Goal: Task Accomplishment & Management: Complete application form

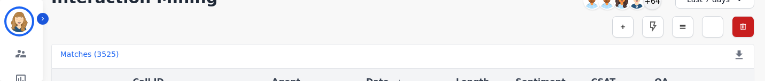
scroll to position [60, 0]
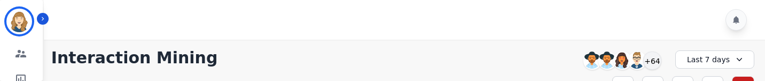
click at [693, 64] on div "Last 7 days" at bounding box center [714, 59] width 79 height 18
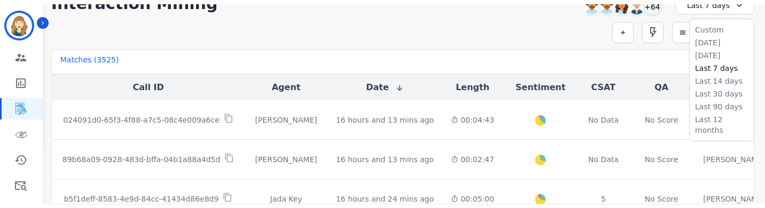
scroll to position [55, 0]
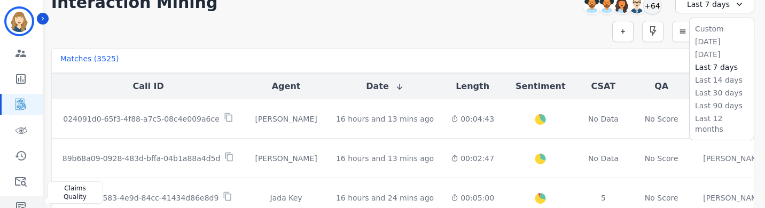
click at [23, 80] on link "Sidebar" at bounding box center [22, 207] width 41 height 21
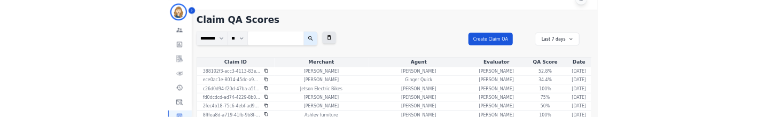
scroll to position [55, 0]
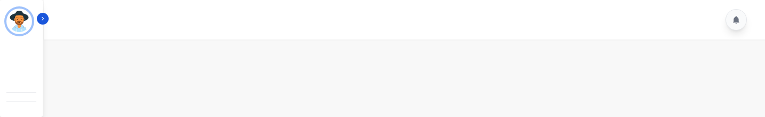
scroll to position [22, 0]
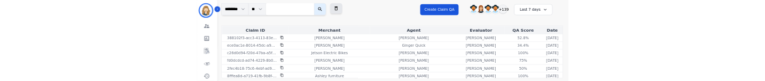
scroll to position [72, 0]
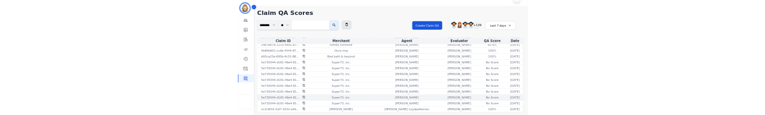
scroll to position [1213, 0]
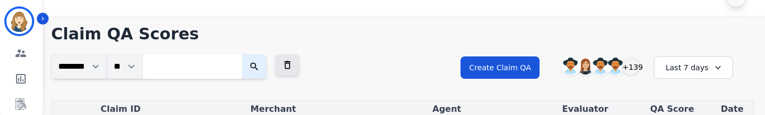
click at [686, 68] on div "Last 7 days" at bounding box center [693, 68] width 79 height 22
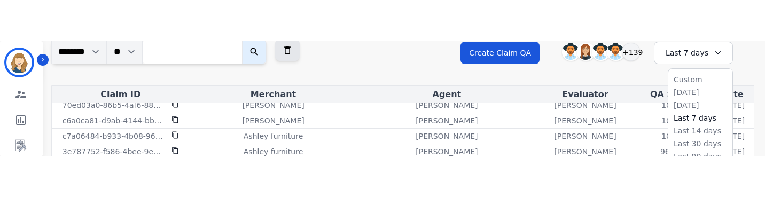
scroll to position [82, 0]
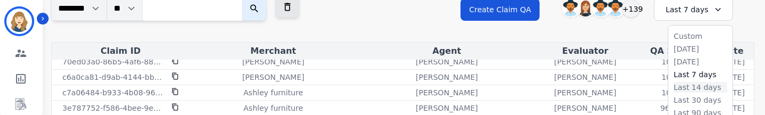
click at [692, 80] on li "Last 14 days" at bounding box center [699, 87] width 53 height 11
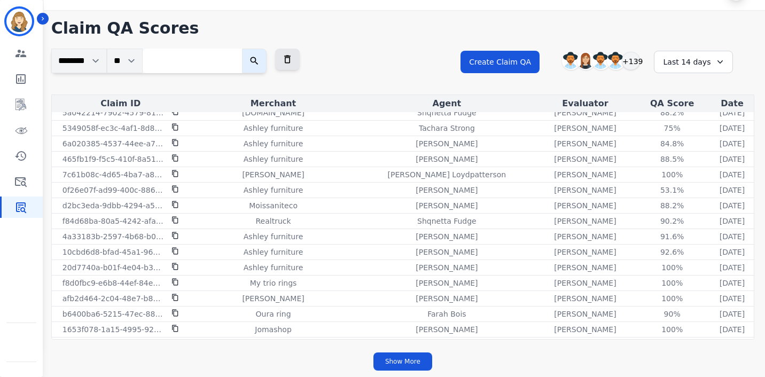
scroll to position [0, 0]
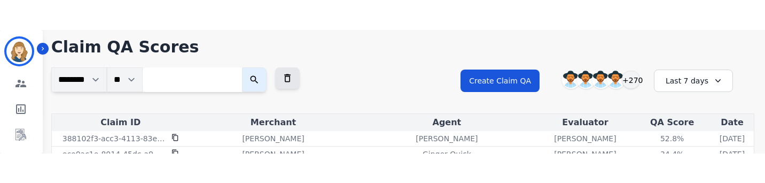
scroll to position [44, 0]
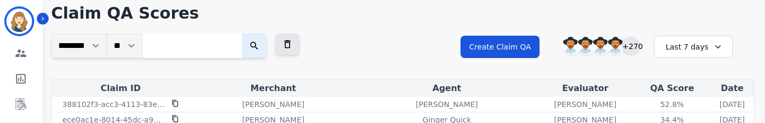
click at [635, 43] on div "+270" at bounding box center [631, 46] width 18 height 18
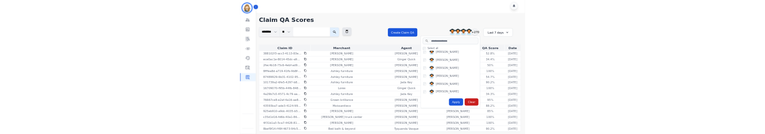
scroll to position [1157, 0]
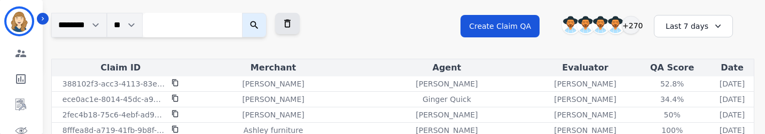
scroll to position [73, 0]
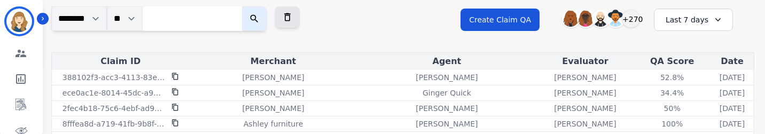
scroll to position [73, 0]
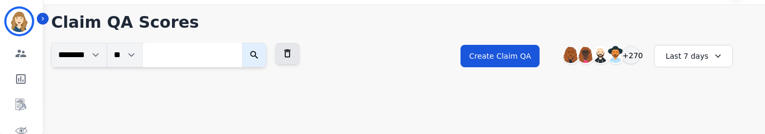
scroll to position [37, 0]
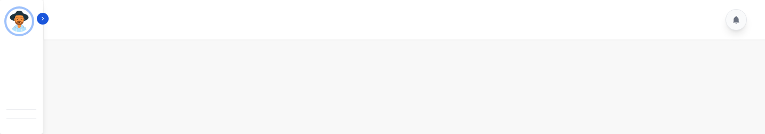
scroll to position [19, 0]
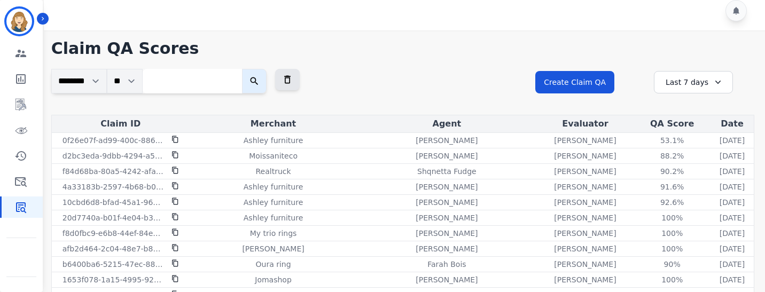
scroll to position [547, 0]
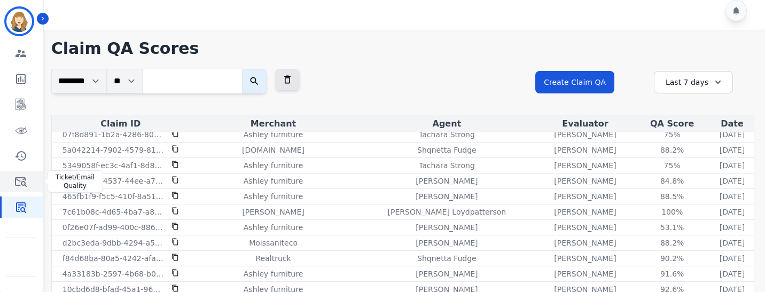
click at [26, 134] on icon "Sidebar" at bounding box center [20, 181] width 13 height 13
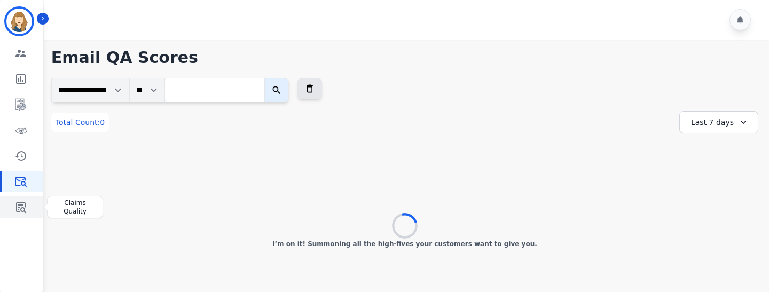
click at [27, 134] on icon "Sidebar" at bounding box center [20, 207] width 13 height 13
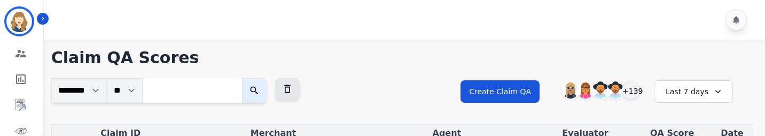
click at [690, 92] on div "Last 7 days" at bounding box center [693, 91] width 79 height 22
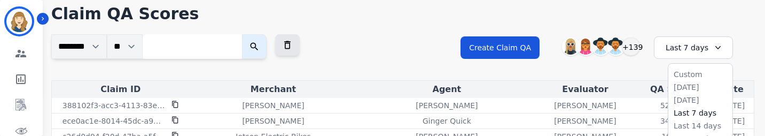
scroll to position [45, 0]
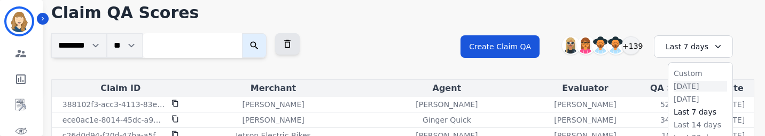
click at [690, 85] on li "[DATE]" at bounding box center [699, 86] width 53 height 11
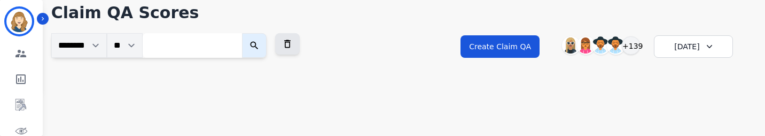
click at [694, 43] on div "[DATE]" at bounding box center [693, 46] width 79 height 22
click at [688, 124] on li "Last 14 days" at bounding box center [699, 124] width 53 height 11
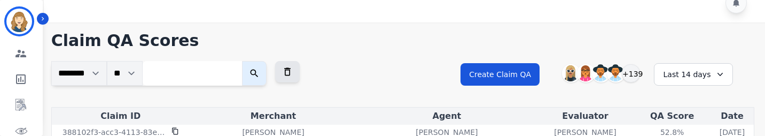
scroll to position [0, 0]
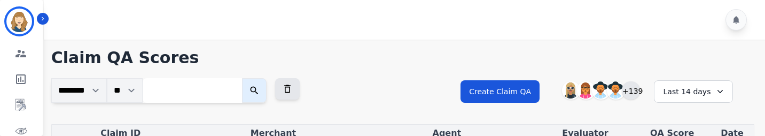
click at [633, 90] on div "+139" at bounding box center [631, 90] width 18 height 18
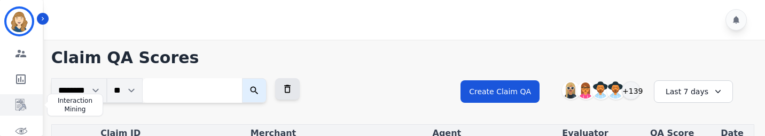
click at [27, 103] on link "Sidebar" at bounding box center [22, 104] width 41 height 21
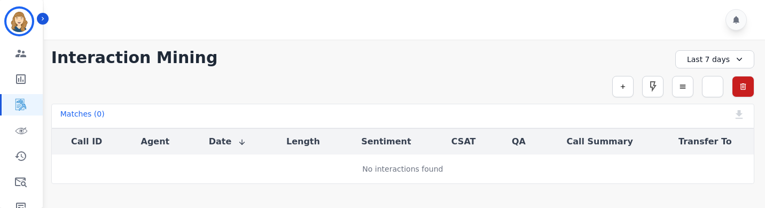
click at [662, 57] on div at bounding box center [657, 59] width 17 height 18
click at [638, 56] on div "**********" at bounding box center [402, 57] width 703 height 19
click at [657, 53] on div at bounding box center [657, 59] width 17 height 18
click at [663, 58] on div at bounding box center [657, 59] width 17 height 18
click at [647, 58] on div "**********" at bounding box center [699, 59] width 110 height 18
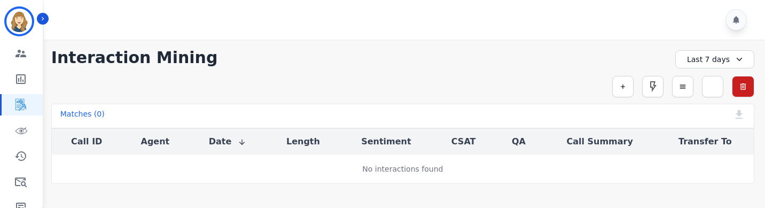
click at [664, 59] on div at bounding box center [657, 59] width 17 height 18
click at [633, 59] on div "**********" at bounding box center [402, 57] width 703 height 19
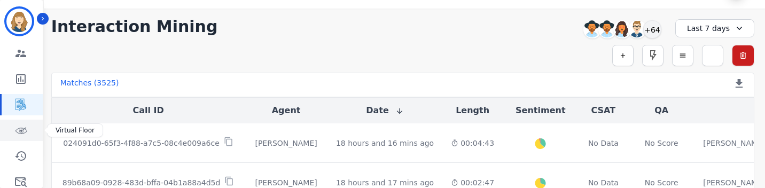
scroll to position [62, 0]
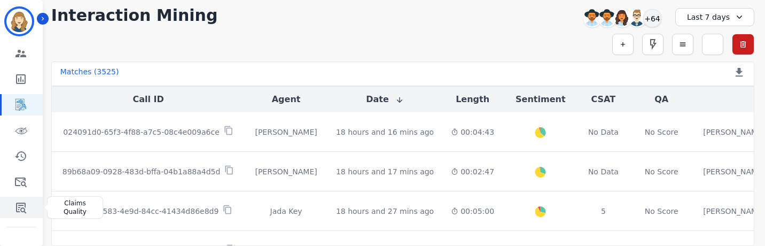
click at [22, 207] on icon "Sidebar" at bounding box center [21, 207] width 10 height 11
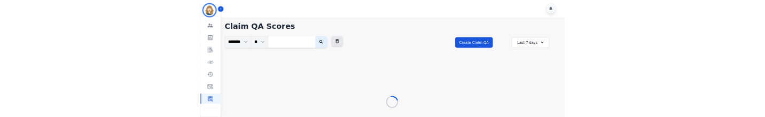
scroll to position [42, 0]
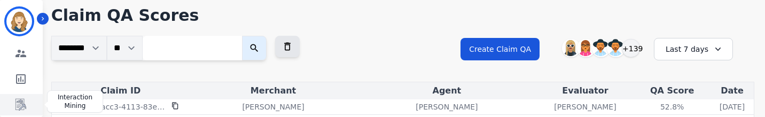
click at [26, 99] on icon "Sidebar" at bounding box center [20, 104] width 13 height 13
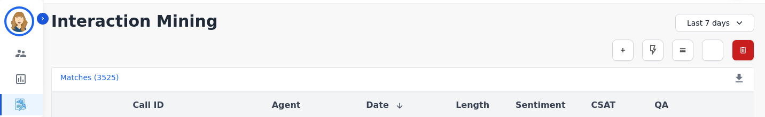
scroll to position [42, 0]
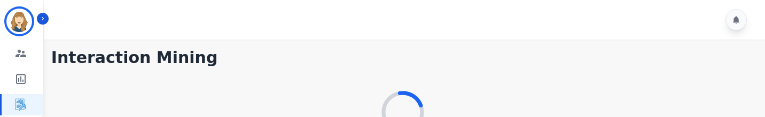
drag, startPoint x: 236, startPoint y: 116, endPoint x: 239, endPoint y: 92, distance: 24.8
click at [240, 91] on div at bounding box center [402, 113] width 703 height 82
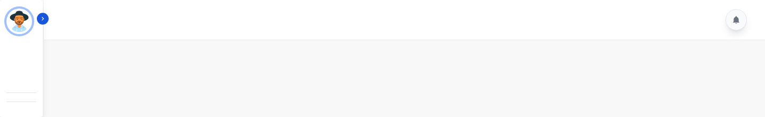
click at [359, 116] on main at bounding box center [403, 109] width 724 height 139
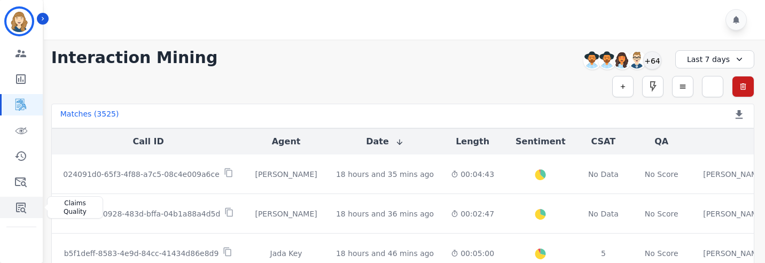
click at [25, 116] on icon "Sidebar" at bounding box center [20, 207] width 13 height 13
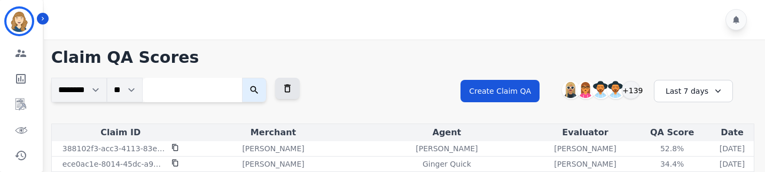
click at [686, 91] on div "Last 7 days" at bounding box center [693, 91] width 79 height 22
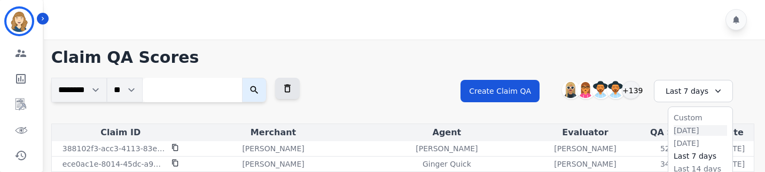
click at [684, 129] on li "[DATE]" at bounding box center [699, 130] width 53 height 11
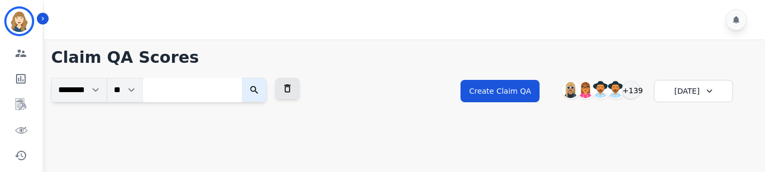
click at [704, 96] on icon at bounding box center [709, 91] width 11 height 11
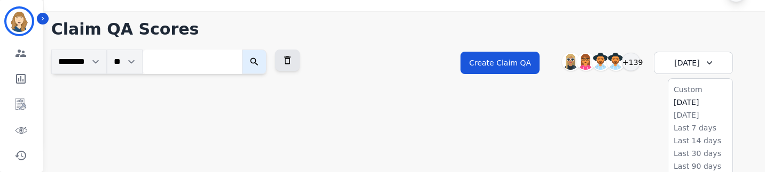
scroll to position [29, 0]
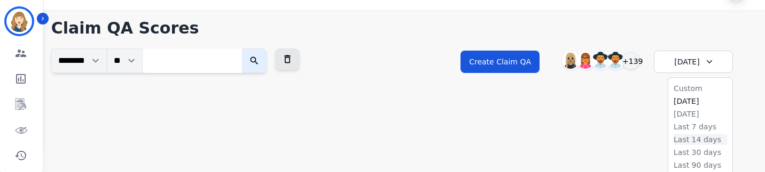
click at [695, 138] on li "Last 14 days" at bounding box center [699, 140] width 53 height 11
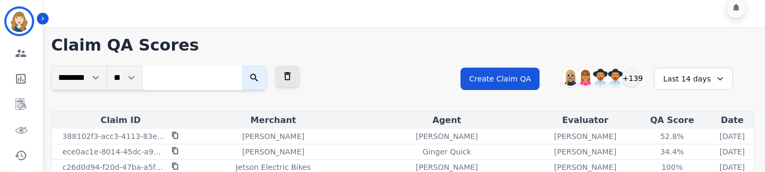
scroll to position [0, 0]
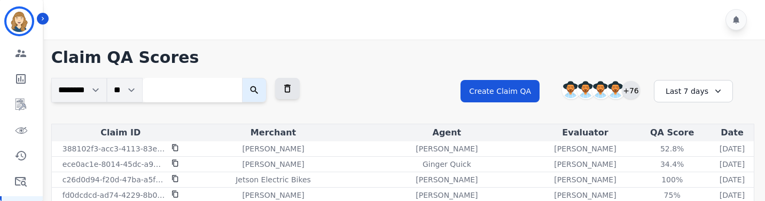
click at [631, 93] on div "+76" at bounding box center [631, 90] width 18 height 18
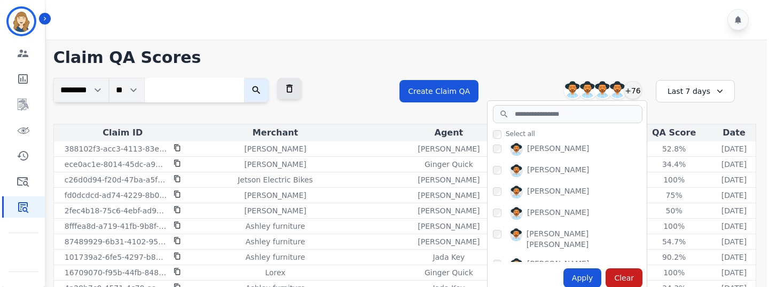
scroll to position [35, 0]
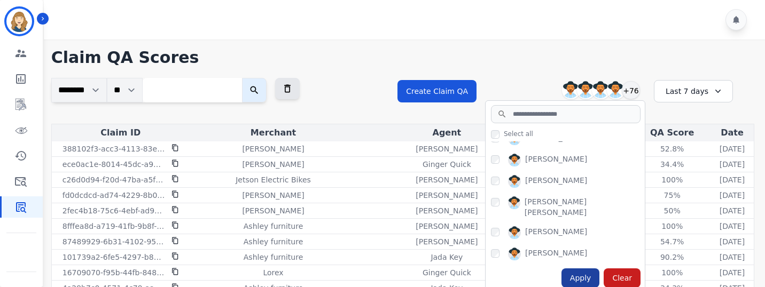
click at [583, 201] on div "Apply" at bounding box center [580, 278] width 38 height 19
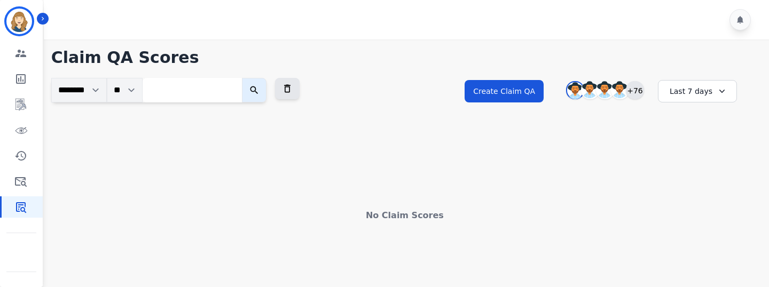
click at [629, 94] on div "+76" at bounding box center [635, 90] width 18 height 18
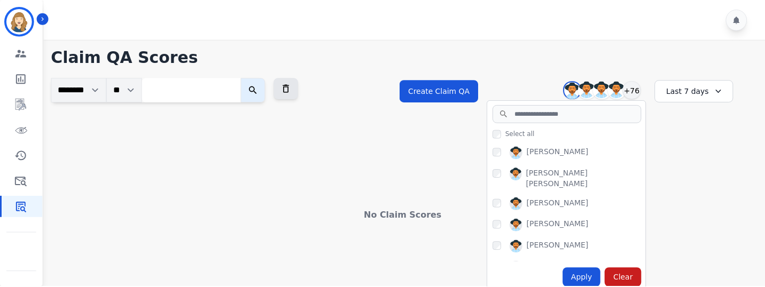
scroll to position [64, 0]
click at [589, 201] on div "Apply" at bounding box center [585, 278] width 38 height 19
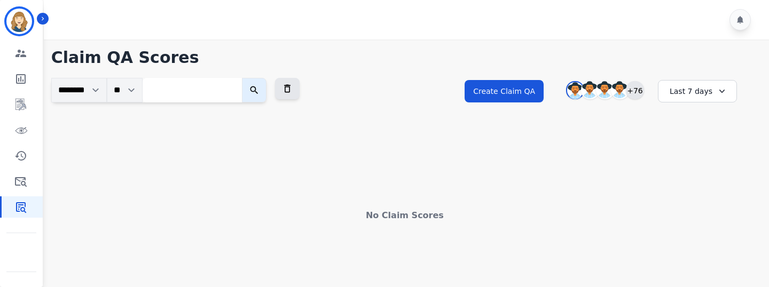
click at [636, 91] on div "+76" at bounding box center [635, 90] width 18 height 18
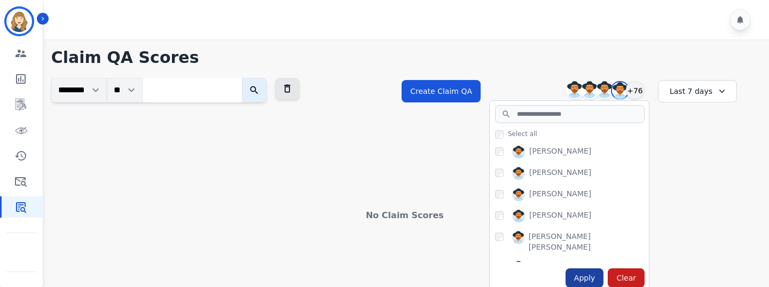
click at [590, 201] on div "Apply" at bounding box center [585, 278] width 38 height 19
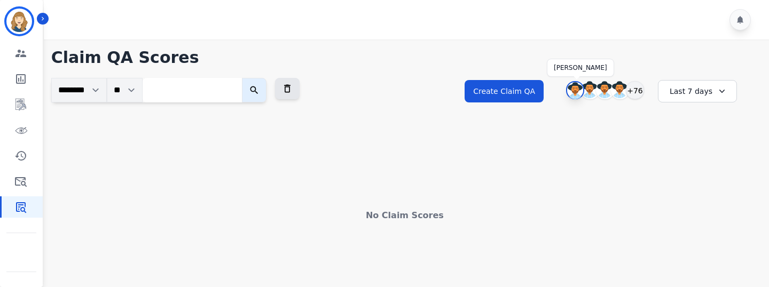
click at [572, 91] on img at bounding box center [575, 90] width 16 height 17
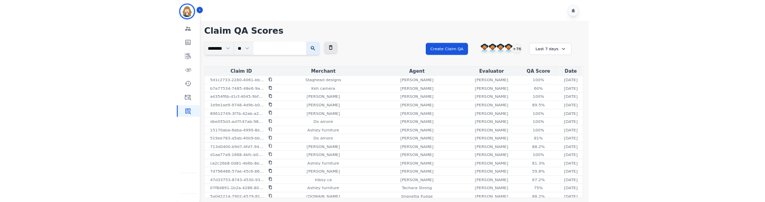
scroll to position [0, 0]
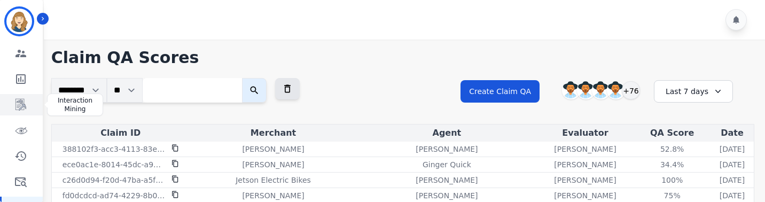
click at [26, 98] on icon "Sidebar" at bounding box center [20, 104] width 13 height 13
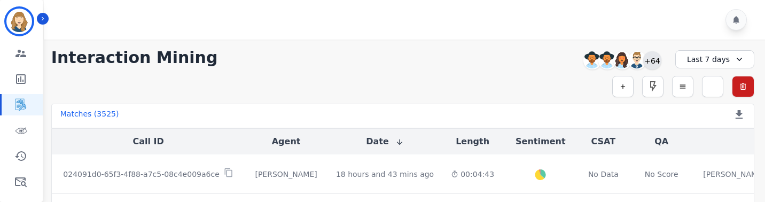
click at [654, 60] on div "+64" at bounding box center [652, 60] width 18 height 18
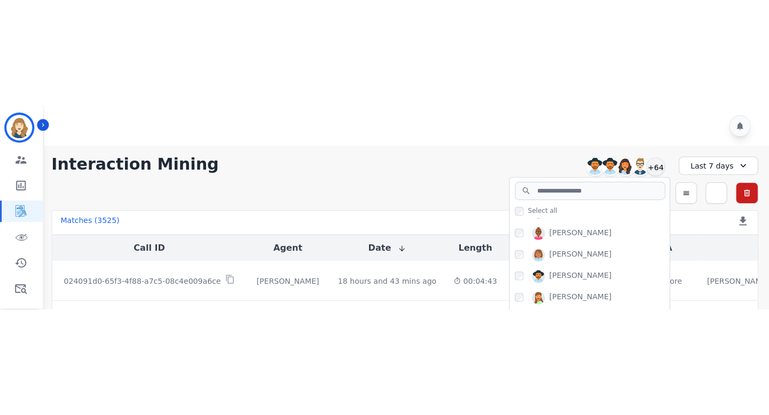
scroll to position [449, 0]
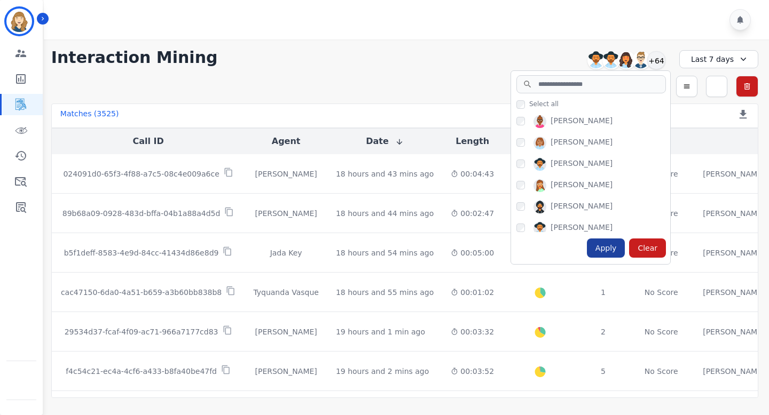
click at [613, 201] on div "Apply" at bounding box center [606, 248] width 38 height 19
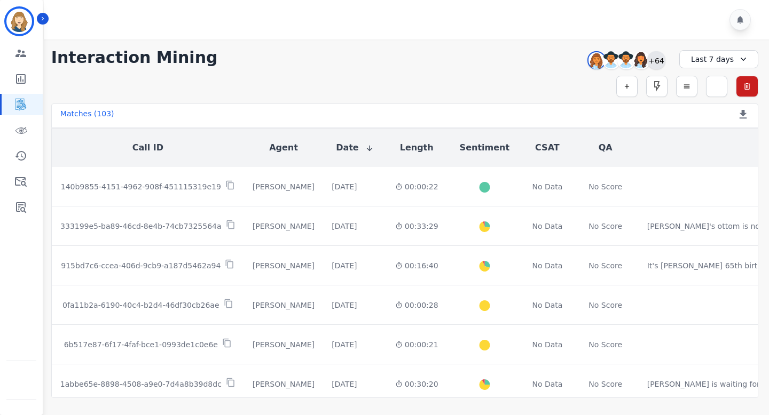
click at [654, 65] on div "+64" at bounding box center [656, 60] width 18 height 18
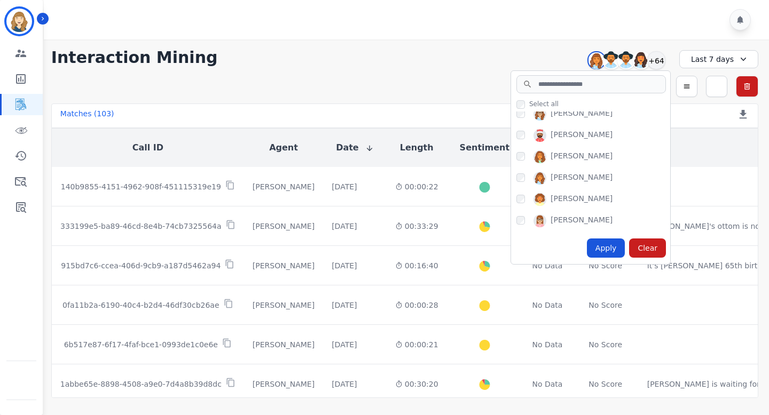
scroll to position [179, 0]
click at [601, 201] on div "Apply" at bounding box center [606, 248] width 38 height 19
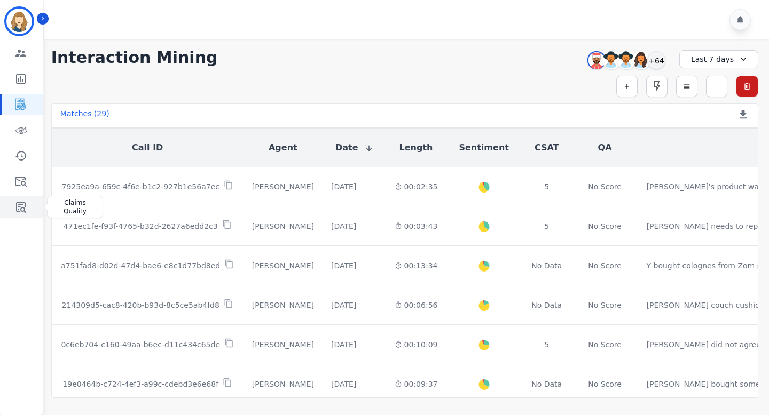
click at [24, 201] on icon "Sidebar" at bounding box center [20, 207] width 13 height 13
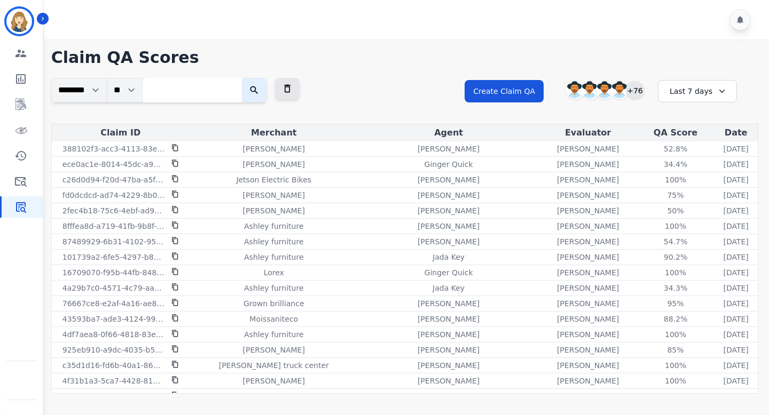
click at [637, 90] on div "+76" at bounding box center [635, 90] width 18 height 18
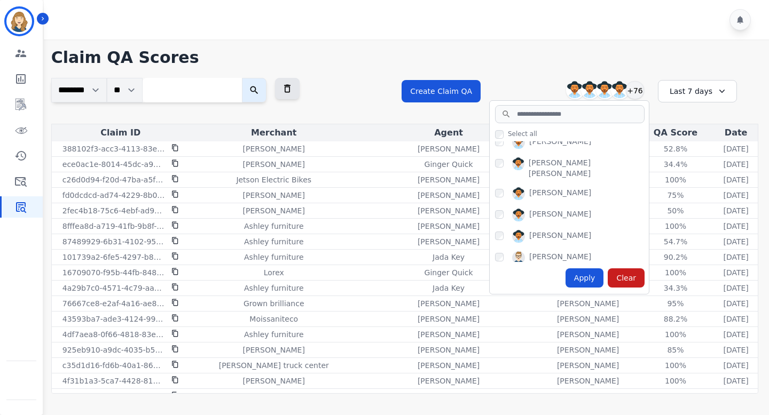
scroll to position [88, 0]
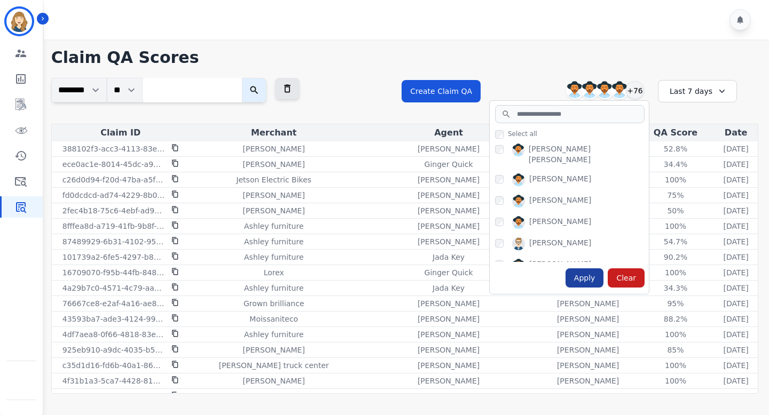
click at [592, 201] on div "Apply" at bounding box center [585, 278] width 38 height 19
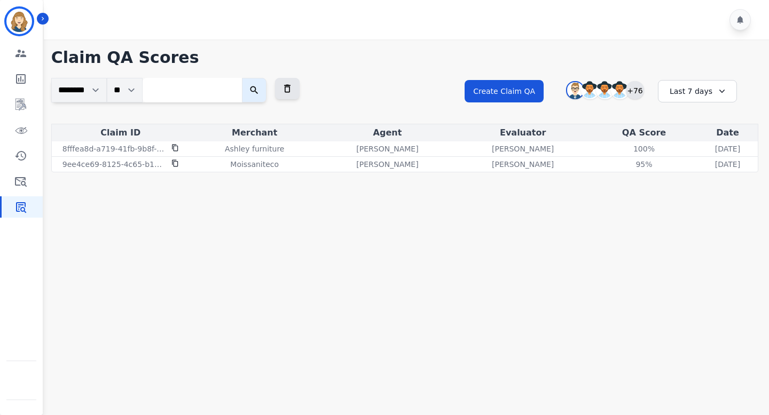
click at [639, 95] on div "+76" at bounding box center [635, 90] width 18 height 18
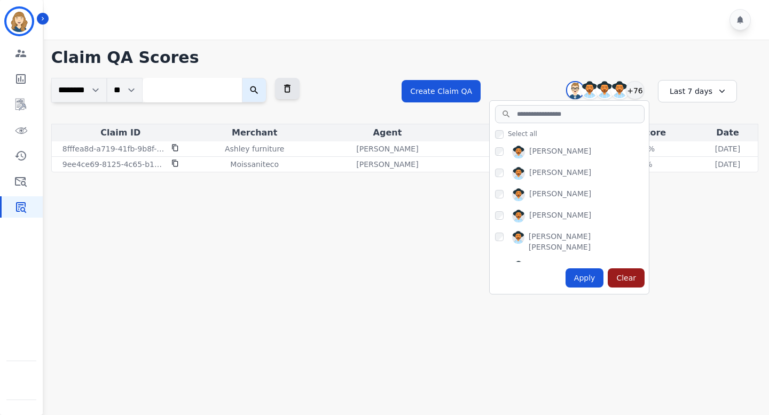
click at [633, 201] on div "Clear" at bounding box center [626, 278] width 37 height 19
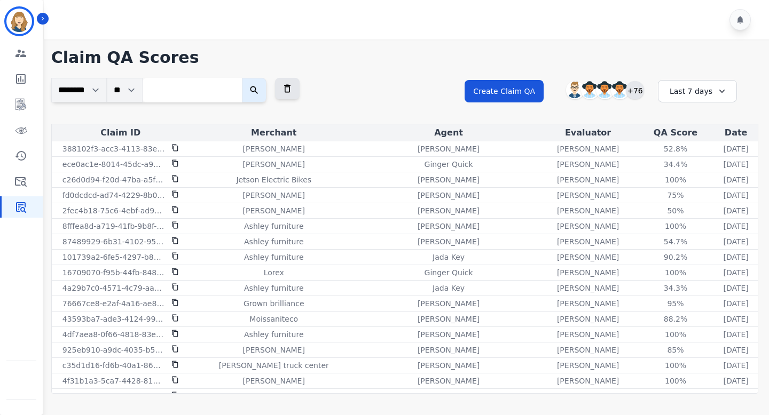
click at [635, 91] on div "+76" at bounding box center [635, 90] width 18 height 18
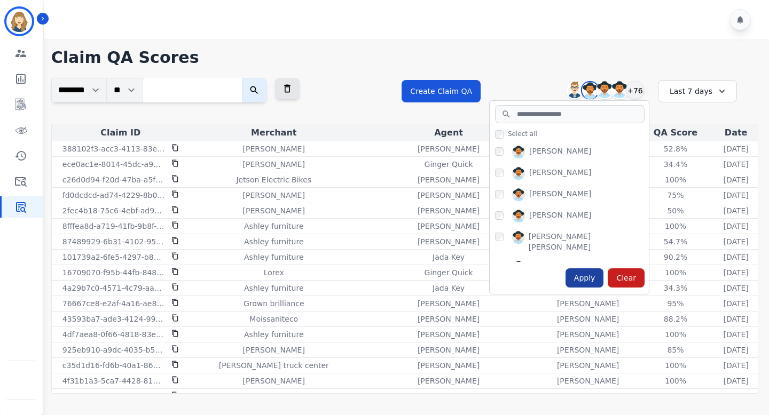
click at [581, 201] on div "Apply" at bounding box center [585, 278] width 38 height 19
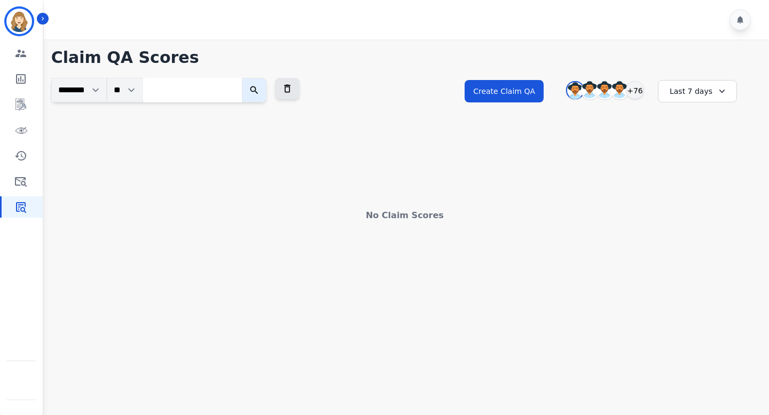
click at [690, 93] on div "Last 7 days" at bounding box center [697, 91] width 79 height 22
click at [695, 144] on li "[DATE]" at bounding box center [704, 143] width 53 height 11
click at [699, 96] on div "Yesterday" at bounding box center [697, 91] width 79 height 22
click at [691, 132] on li "[DATE]" at bounding box center [704, 130] width 53 height 11
click at [709, 94] on icon at bounding box center [713, 91] width 11 height 11
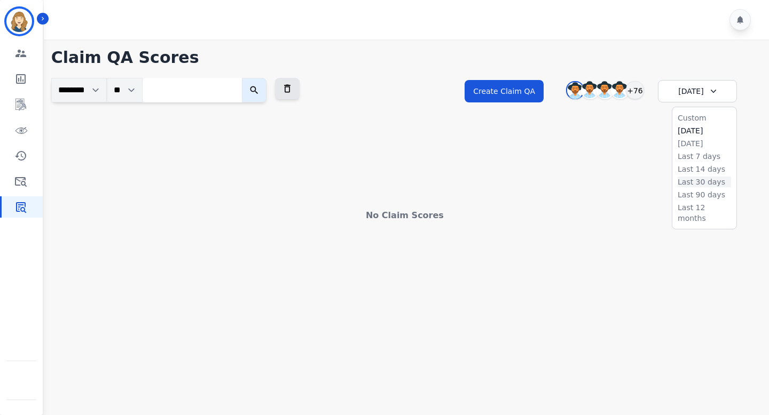
click at [702, 181] on li "Last 30 days" at bounding box center [704, 182] width 53 height 11
click at [681, 95] on div "Last 30 days" at bounding box center [697, 91] width 79 height 22
click at [686, 142] on li "[DATE]" at bounding box center [704, 143] width 53 height 11
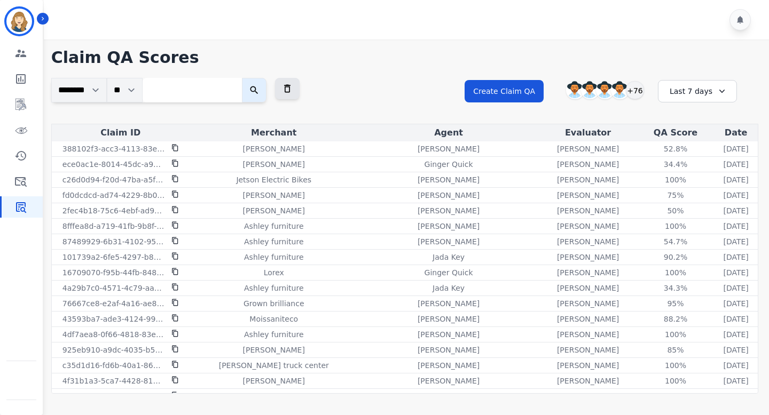
click at [693, 93] on div "Last 7 days" at bounding box center [697, 91] width 79 height 22
click at [685, 175] on ul "Custom [DATE] [DATE] Last 7 days Last 14 days Last 30 days Last 90 days Last 12…" at bounding box center [704, 168] width 64 height 122
click at [686, 168] on li "Last 14 days" at bounding box center [704, 169] width 53 height 11
click at [687, 87] on div "Last 14 days" at bounding box center [693, 91] width 79 height 22
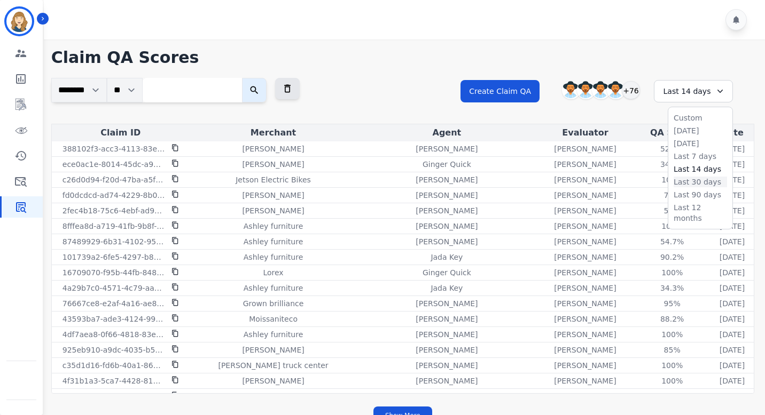
click at [694, 183] on li "Last 30 days" at bounding box center [699, 182] width 53 height 11
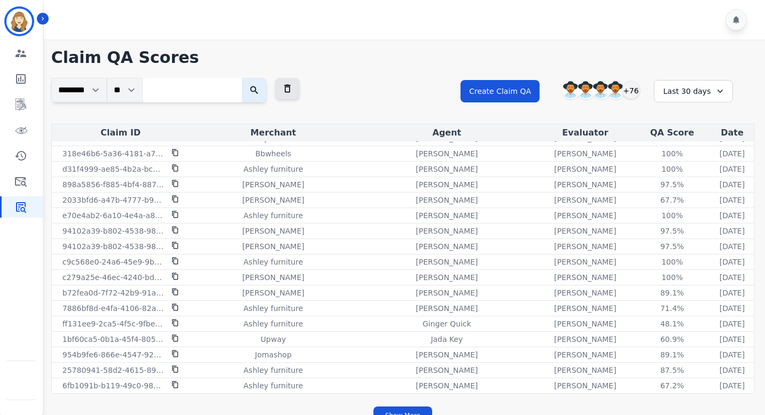
scroll to position [15, 0]
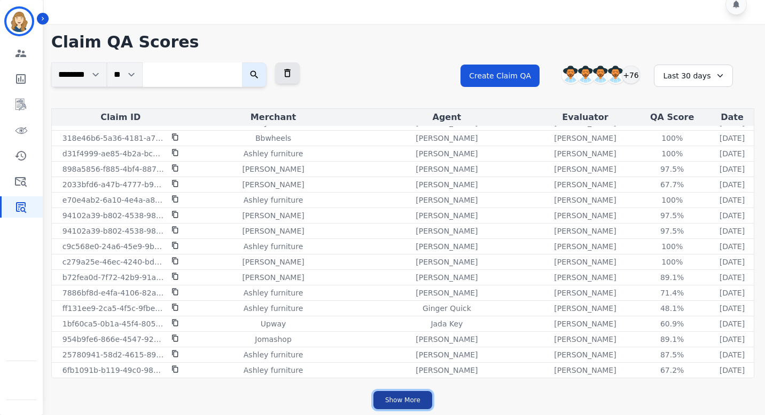
click at [396, 404] on button "Show More" at bounding box center [402, 400] width 59 height 18
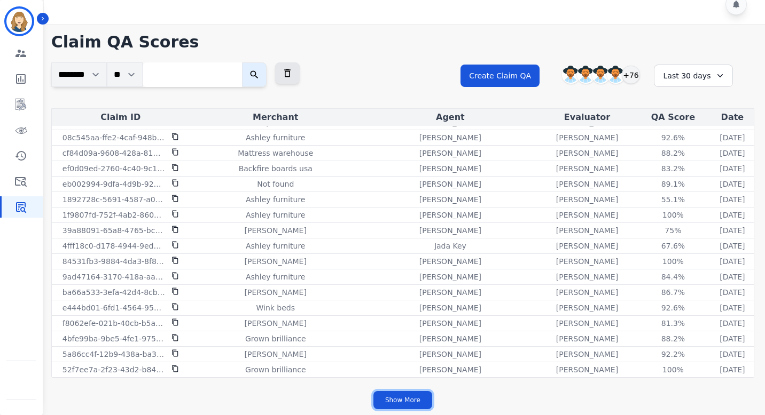
scroll to position [2845, 0]
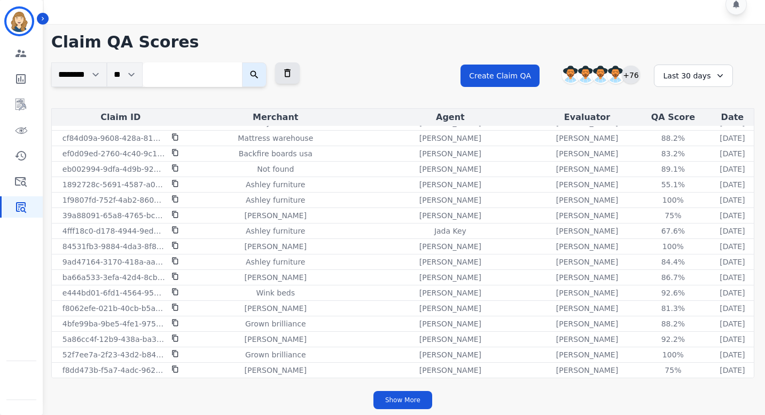
click at [627, 72] on div "+76" at bounding box center [631, 75] width 18 height 18
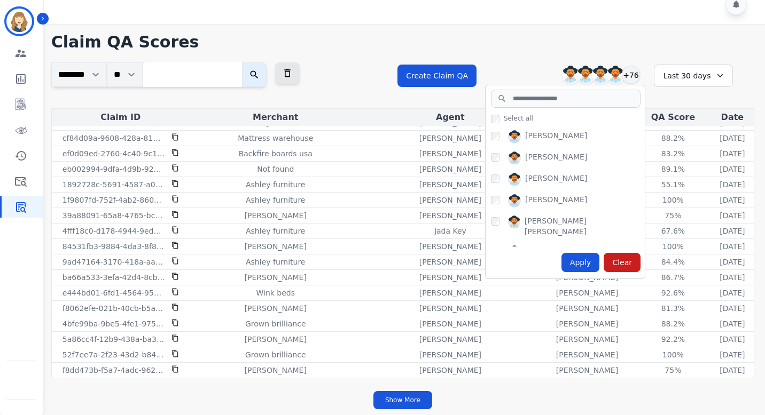
click at [526, 181] on div "[PERSON_NAME]" at bounding box center [556, 179] width 62 height 13
click at [573, 259] on div "Apply" at bounding box center [580, 262] width 38 height 19
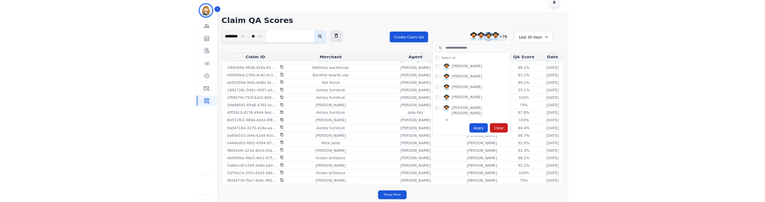
scroll to position [0, 0]
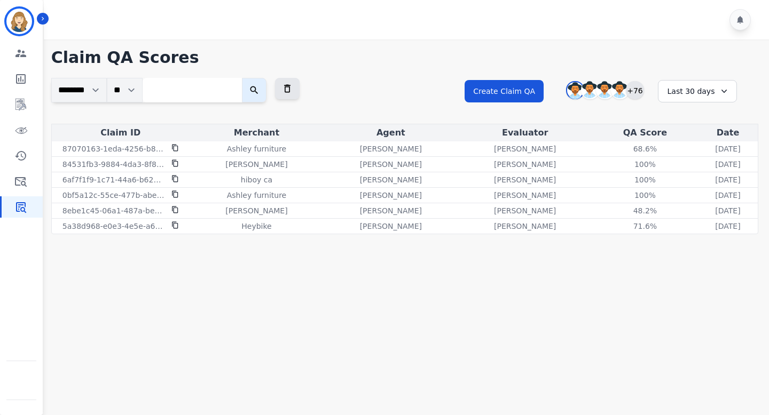
click at [641, 91] on div "+76" at bounding box center [635, 90] width 18 height 18
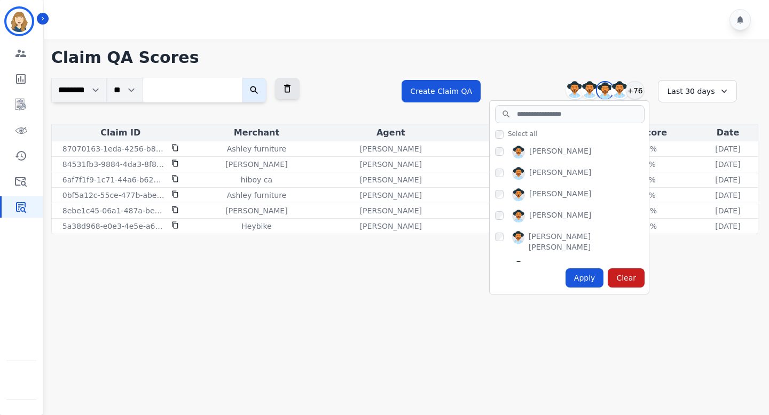
click at [586, 281] on div "Apply" at bounding box center [585, 278] width 38 height 19
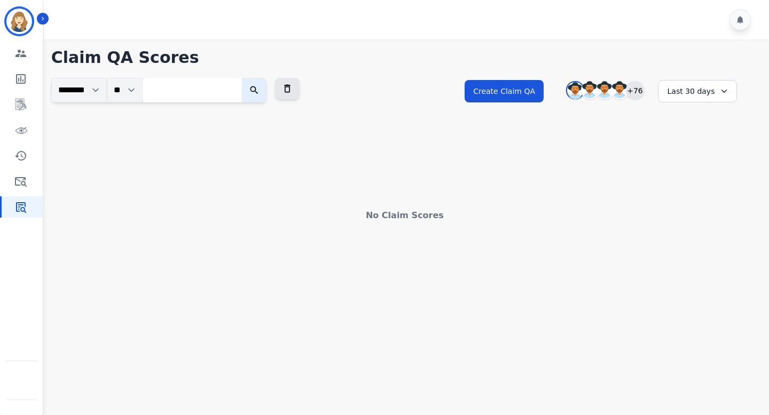
click at [629, 89] on div "+76" at bounding box center [635, 90] width 18 height 18
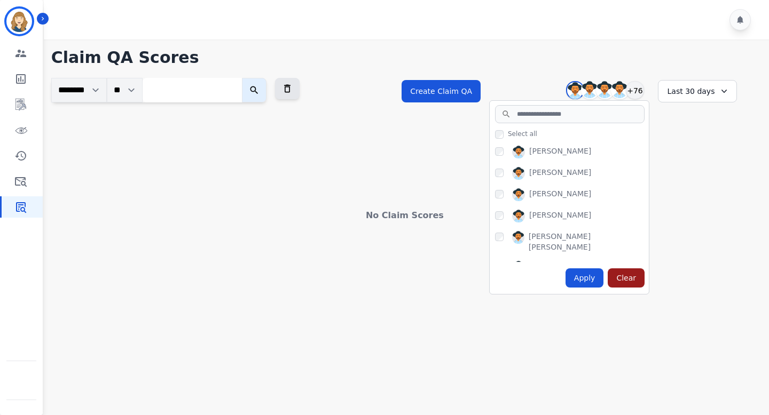
click at [619, 278] on div "Clear" at bounding box center [626, 278] width 37 height 19
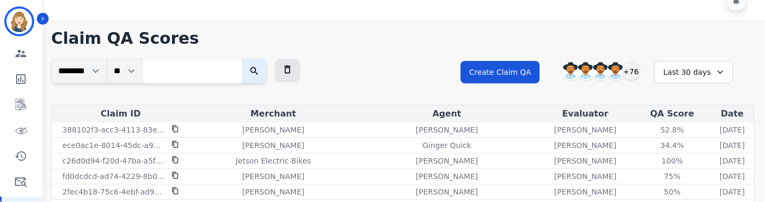
scroll to position [25, 0]
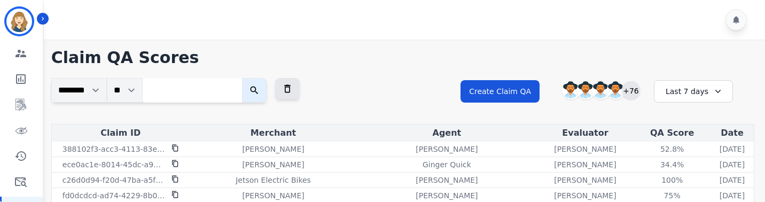
click at [633, 92] on div "+76" at bounding box center [631, 90] width 18 height 18
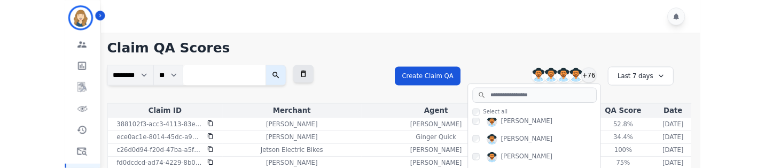
scroll to position [124, 0]
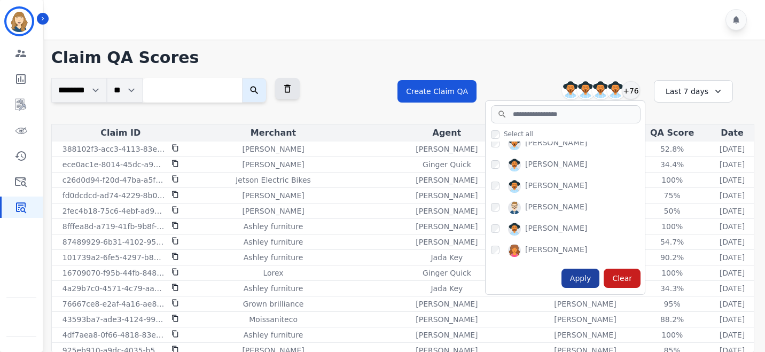
click at [591, 201] on div "Apply" at bounding box center [580, 278] width 38 height 19
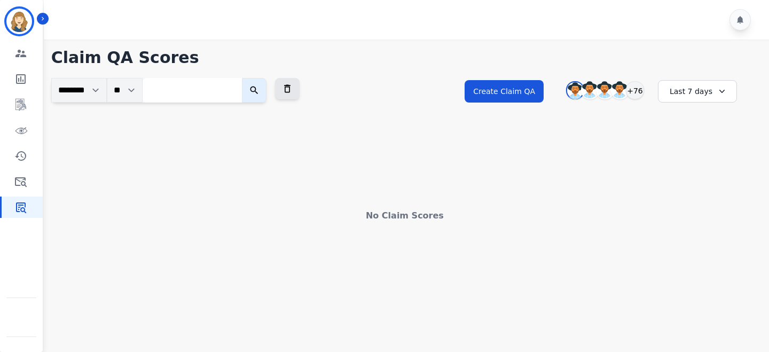
click at [692, 99] on div "Last 7 days" at bounding box center [697, 91] width 79 height 22
click at [695, 172] on li "Last 14 days" at bounding box center [704, 169] width 53 height 11
click at [695, 99] on div "Last 14 days" at bounding box center [697, 91] width 79 height 22
click at [691, 187] on li "Last 30 days" at bounding box center [704, 182] width 53 height 11
click at [580, 88] on img at bounding box center [575, 90] width 16 height 17
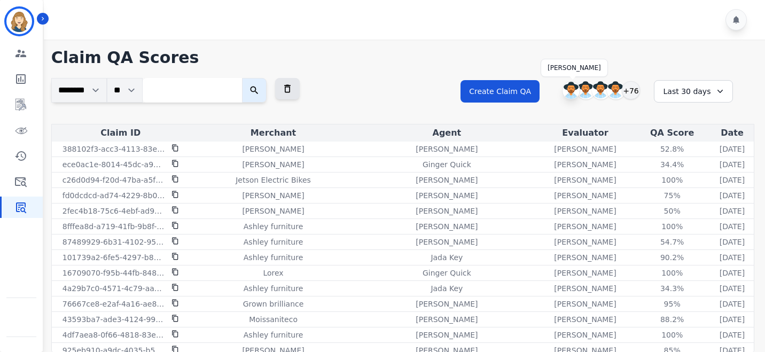
click at [570, 84] on img at bounding box center [570, 90] width 17 height 17
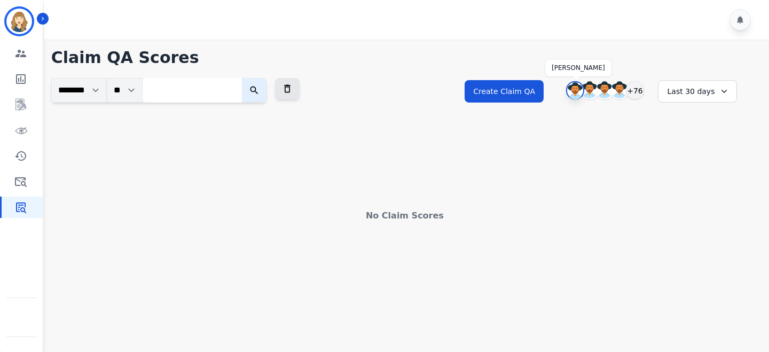
click at [576, 93] on img at bounding box center [575, 90] width 16 height 17
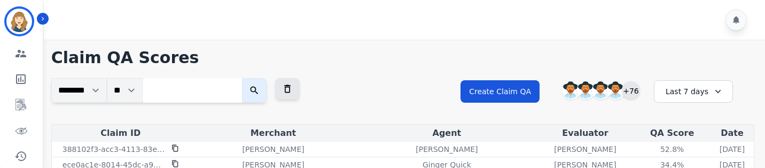
click at [632, 90] on div "+76" at bounding box center [631, 90] width 18 height 18
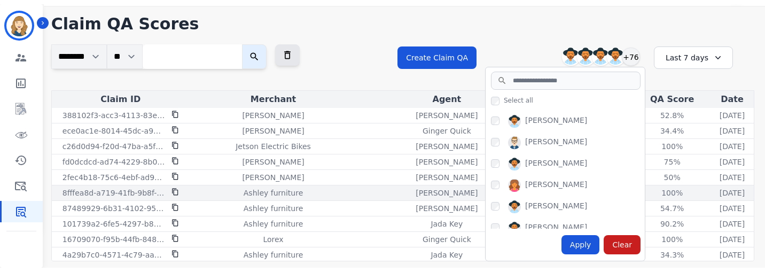
scroll to position [35, 0]
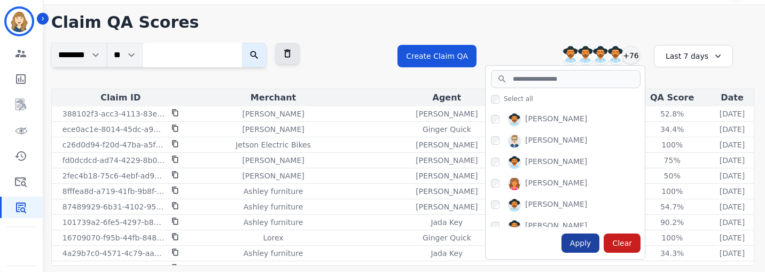
click at [588, 167] on div "Apply" at bounding box center [580, 242] width 38 height 19
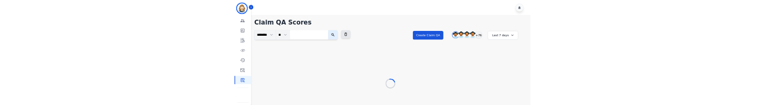
scroll to position [0, 0]
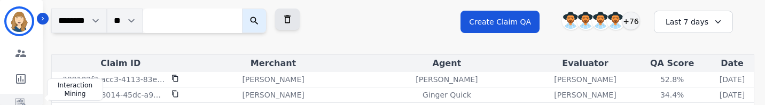
click at [28, 98] on link "Sidebar" at bounding box center [22, 104] width 41 height 21
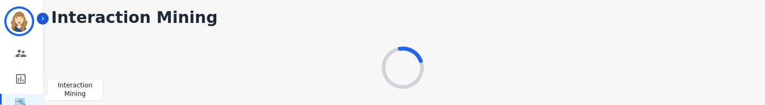
scroll to position [40, 0]
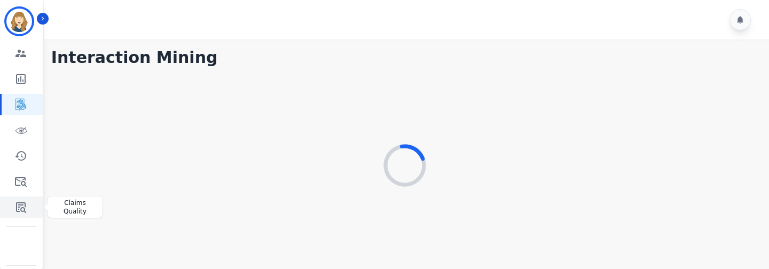
click at [25, 208] on icon "Sidebar" at bounding box center [20, 207] width 13 height 13
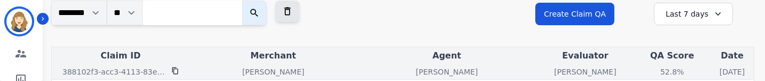
scroll to position [75, 0]
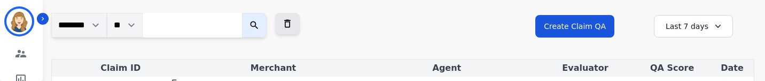
scroll to position [66, 0]
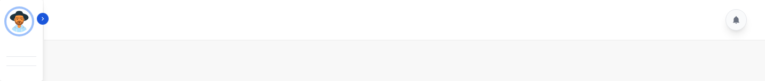
scroll to position [27, 0]
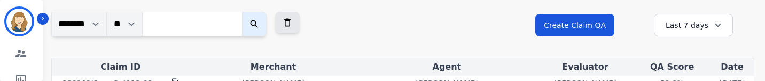
scroll to position [67, 0]
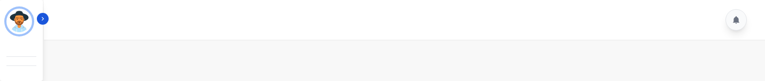
scroll to position [27, 0]
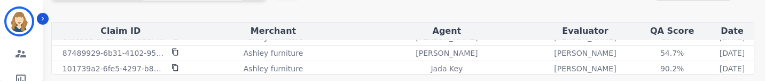
scroll to position [91, 0]
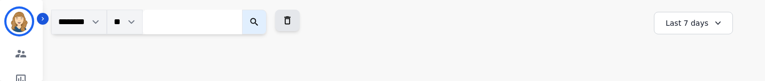
scroll to position [69, 0]
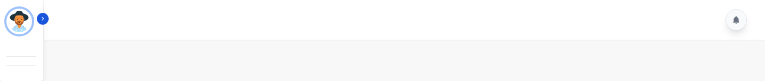
scroll to position [27, 0]
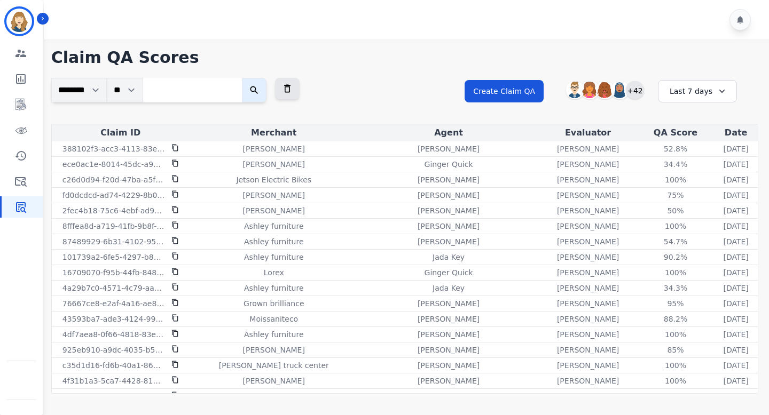
click at [637, 80] on div "+42" at bounding box center [635, 90] width 18 height 18
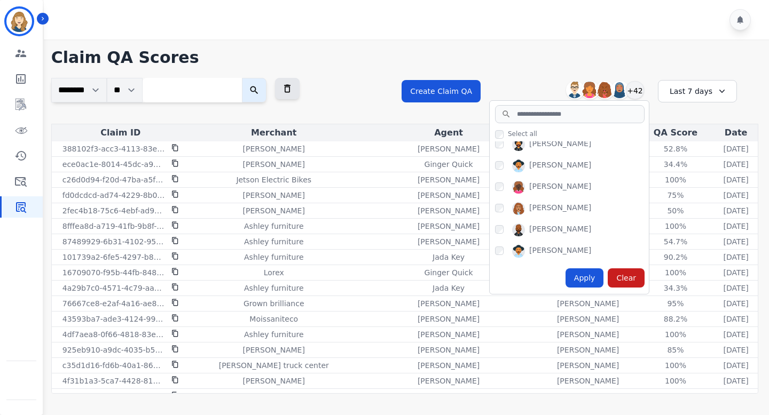
scroll to position [308, 0]
click at [589, 80] on div "Apply" at bounding box center [585, 278] width 38 height 19
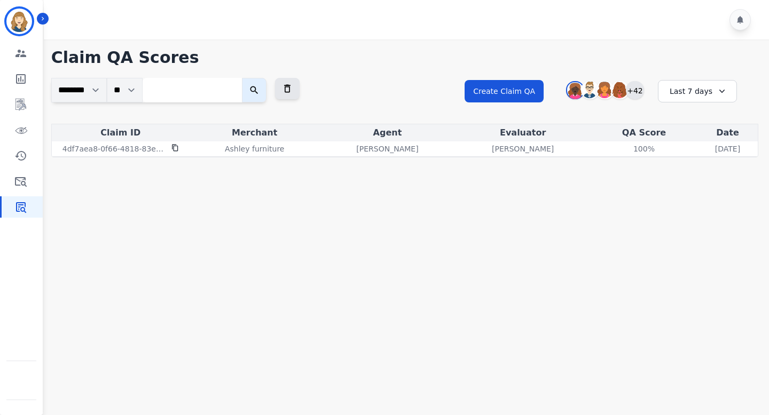
click at [636, 80] on div "+42" at bounding box center [635, 90] width 18 height 18
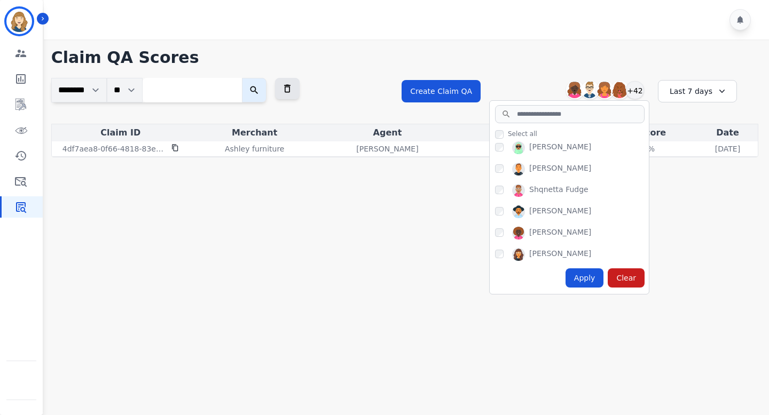
scroll to position [862, 0]
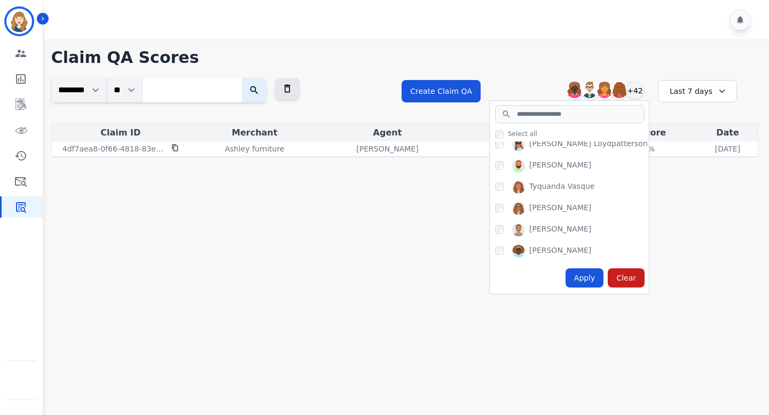
click at [579, 80] on div "Apply" at bounding box center [585, 278] width 38 height 19
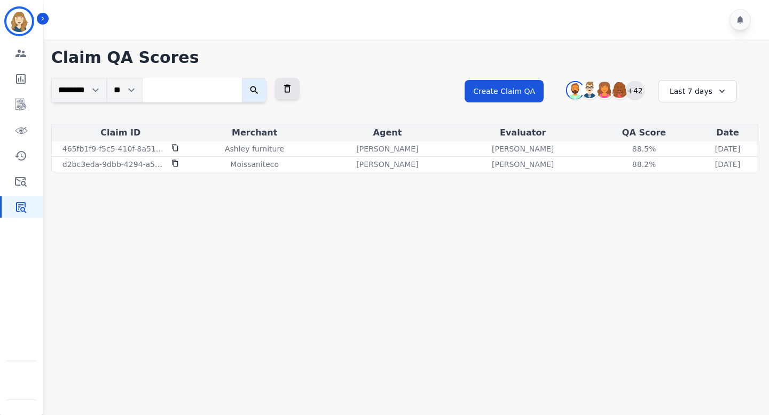
click at [637, 80] on div "+42" at bounding box center [635, 90] width 18 height 18
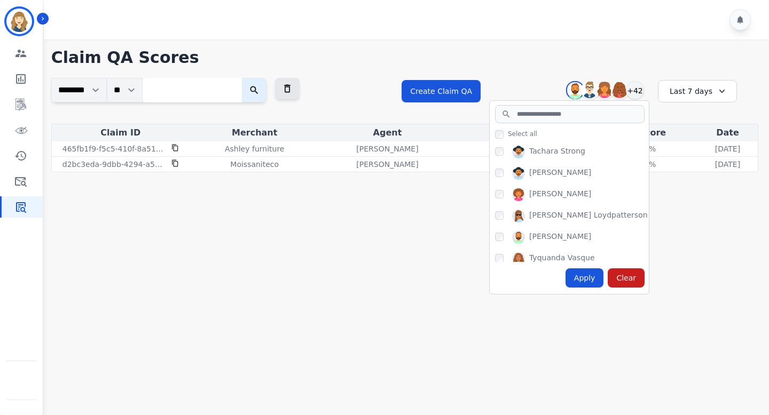
scroll to position [380, 0]
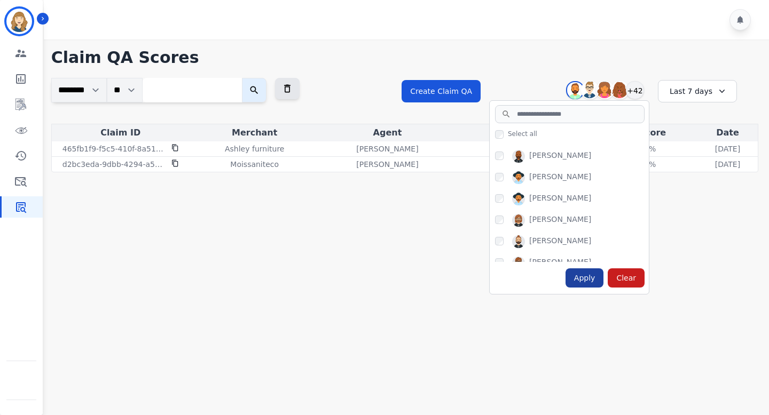
click at [585, 80] on div "Apply" at bounding box center [585, 278] width 38 height 19
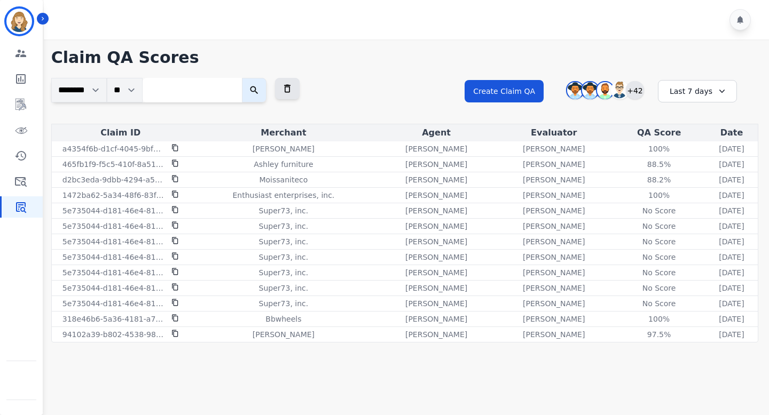
click at [638, 80] on div "+42" at bounding box center [635, 90] width 18 height 18
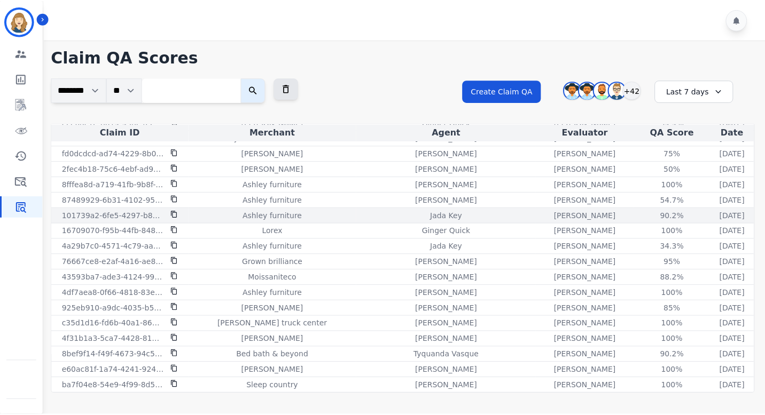
scroll to position [0, 0]
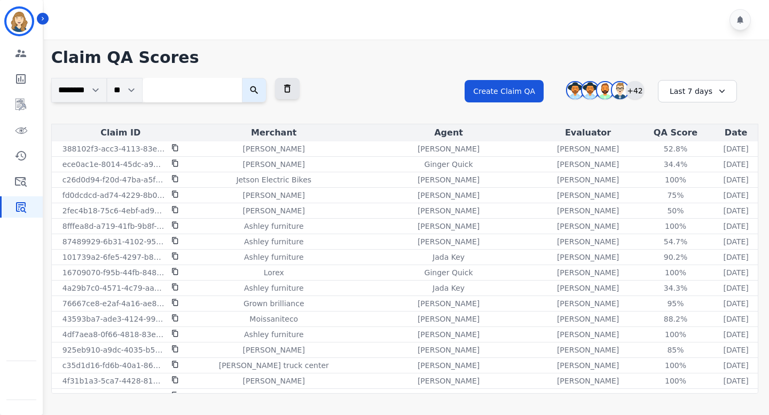
click at [635, 80] on div "+42" at bounding box center [635, 90] width 18 height 18
click at [634, 80] on div "+42" at bounding box center [635, 90] width 18 height 18
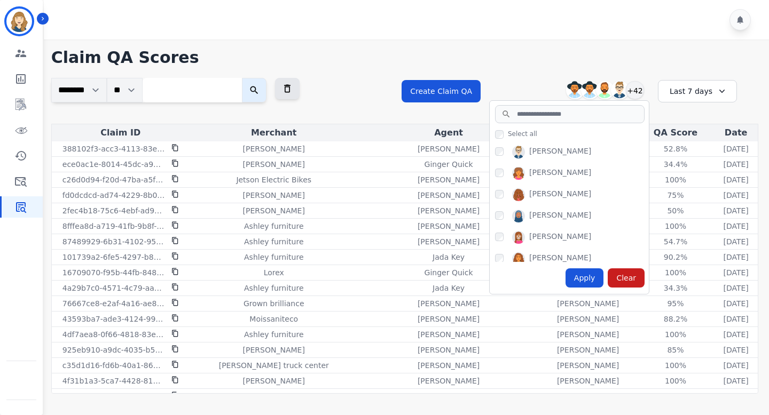
click at [511, 60] on h1 "Claim QA Scores" at bounding box center [404, 57] width 707 height 19
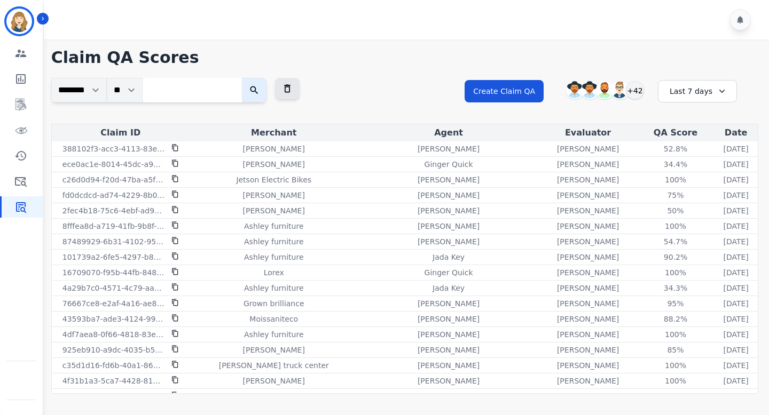
click at [707, 80] on div "Last 7 days" at bounding box center [697, 91] width 79 height 22
click at [697, 80] on li "Last 14 days" at bounding box center [704, 169] width 53 height 11
click at [689, 80] on div "Last 14 days" at bounding box center [693, 91] width 79 height 22
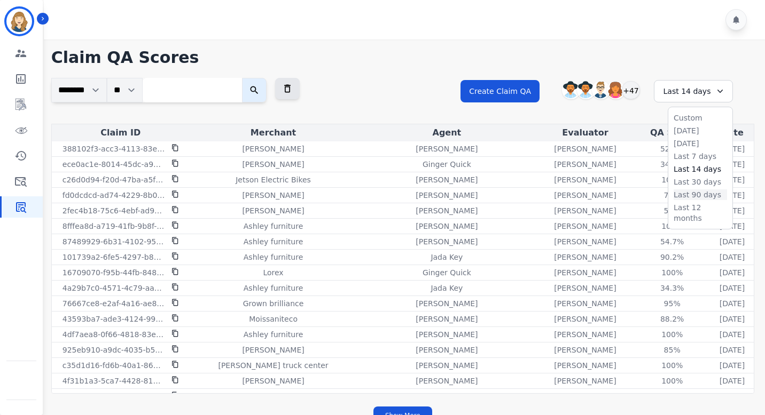
click at [696, 80] on li "Last 90 days" at bounding box center [699, 195] width 53 height 11
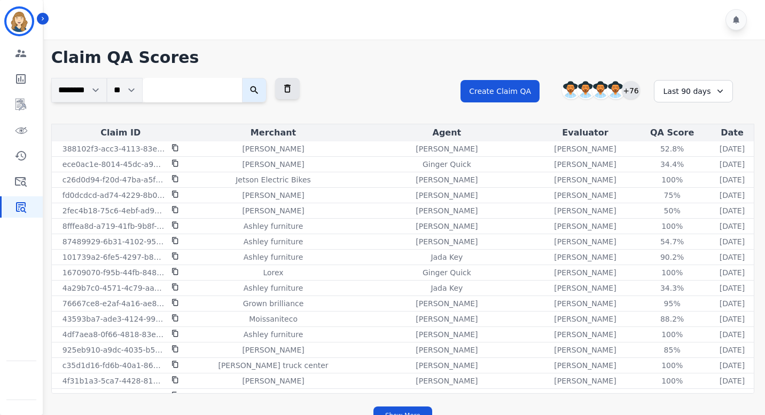
click at [629, 80] on div "+76" at bounding box center [631, 90] width 18 height 18
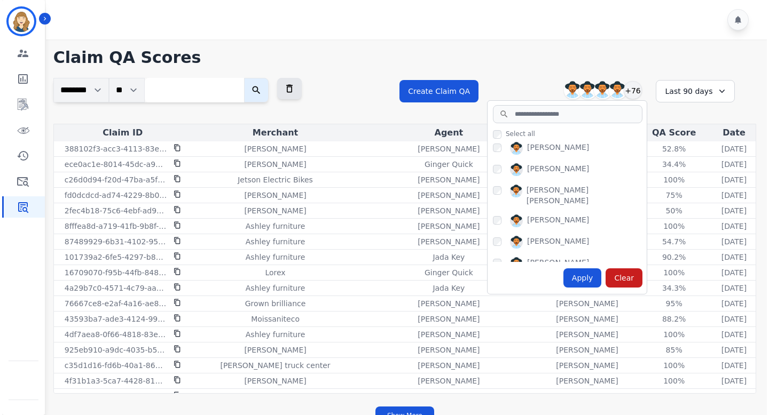
scroll to position [47, 0]
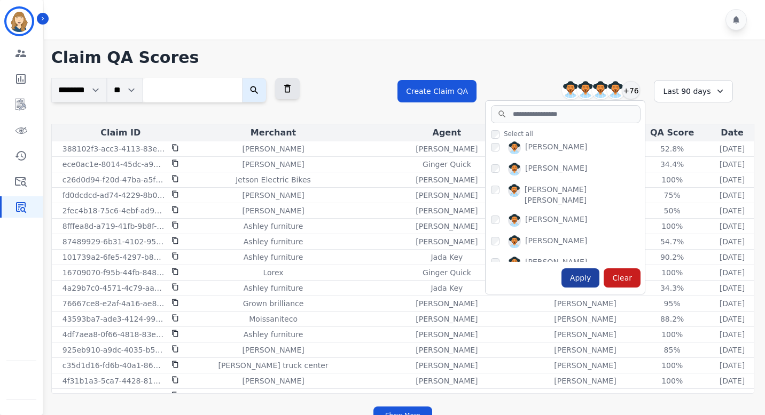
click at [579, 80] on div "Apply" at bounding box center [580, 278] width 38 height 19
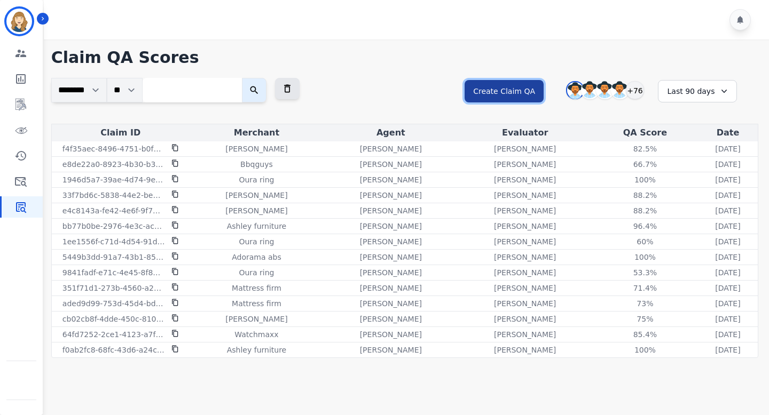
click at [523, 80] on button "Create Claim QA" at bounding box center [504, 91] width 79 height 22
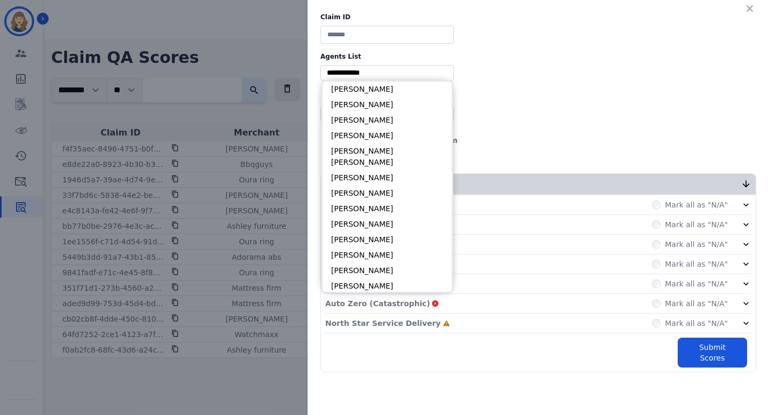
click at [402, 77] on input "selected options" at bounding box center [387, 72] width 128 height 11
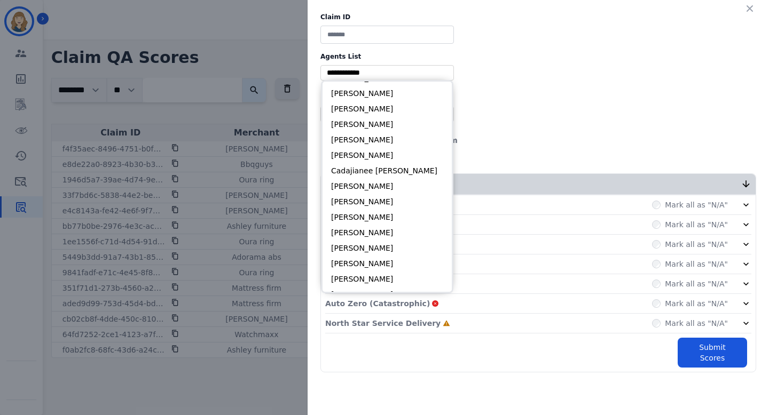
scroll to position [0, 0]
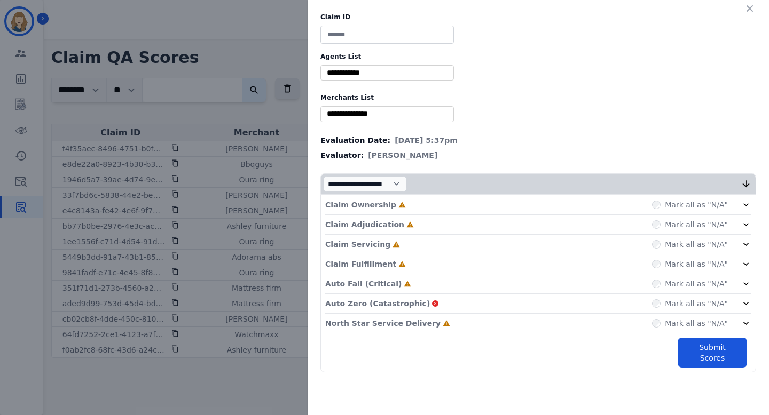
click at [535, 80] on div "** Blue tiger Calpak Watch warehouse Nomad wheels Scan sound inc Sleep organics…" at bounding box center [538, 113] width 436 height 15
click at [257, 80] on div "Claim ID Agents List ** Abigail Joseph Alayna Sims Alexis Martinez Amanda Baez …" at bounding box center [384, 207] width 769 height 415
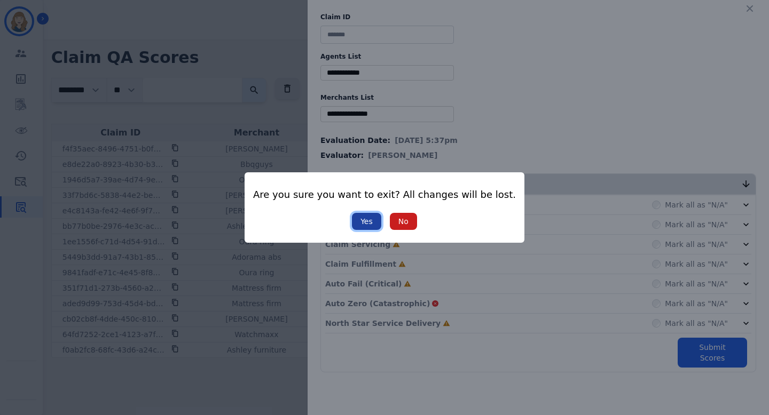
click at [370, 80] on button "Yes" at bounding box center [366, 221] width 29 height 17
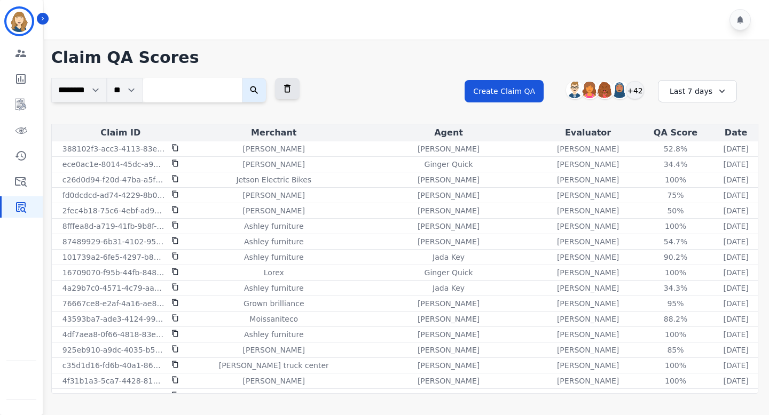
click at [713, 90] on div "Last 7 days" at bounding box center [697, 91] width 79 height 22
click at [694, 142] on li "Yesterday" at bounding box center [704, 143] width 53 height 11
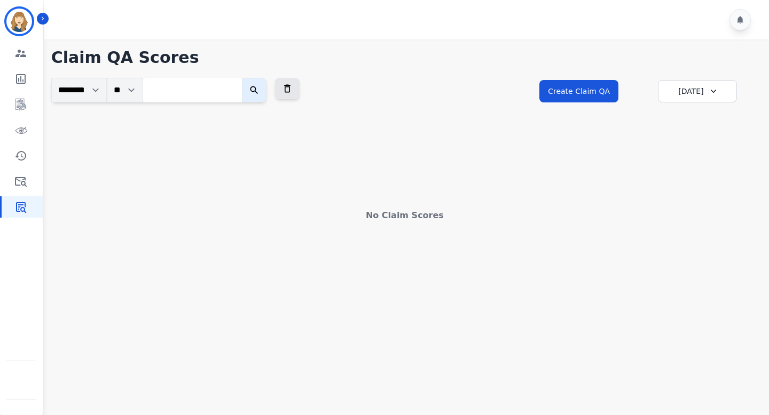
click at [695, 89] on div "Yesterday" at bounding box center [697, 91] width 79 height 22
click at [691, 130] on li "Today" at bounding box center [704, 130] width 53 height 11
click at [700, 91] on div "Today" at bounding box center [697, 91] width 79 height 22
click at [697, 155] on li "Last 7 days" at bounding box center [704, 156] width 53 height 11
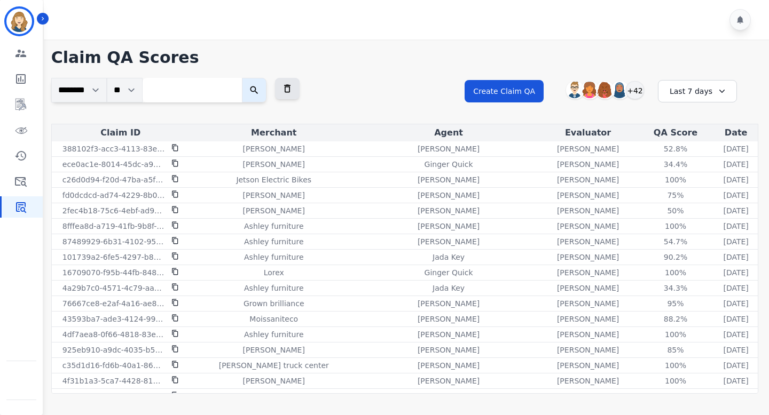
click at [701, 89] on div "Last 7 days" at bounding box center [697, 91] width 79 height 22
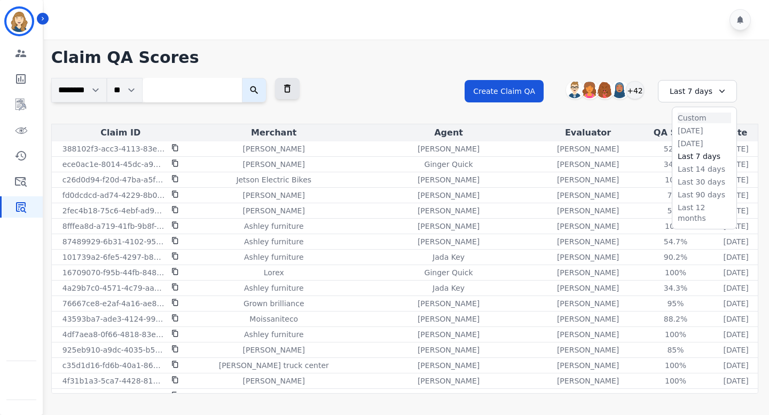
click at [697, 120] on li "Custom" at bounding box center [704, 118] width 53 height 11
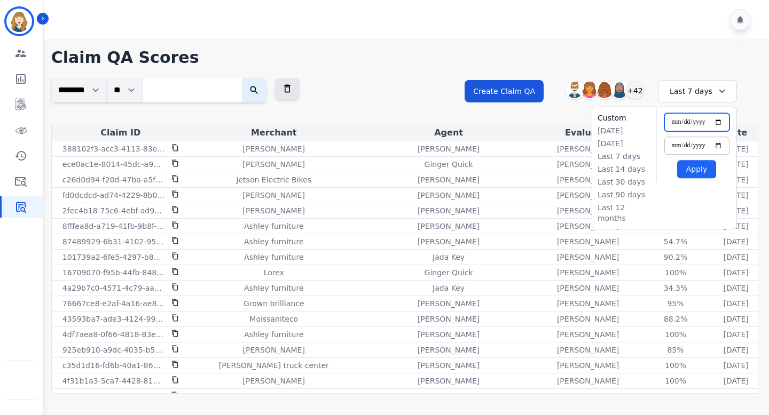
click at [719, 124] on input "**********" at bounding box center [696, 122] width 65 height 18
type input "**********"
click at [719, 144] on input "**********" at bounding box center [696, 146] width 65 height 18
type input "**********"
click at [699, 168] on button "Apply" at bounding box center [696, 169] width 39 height 18
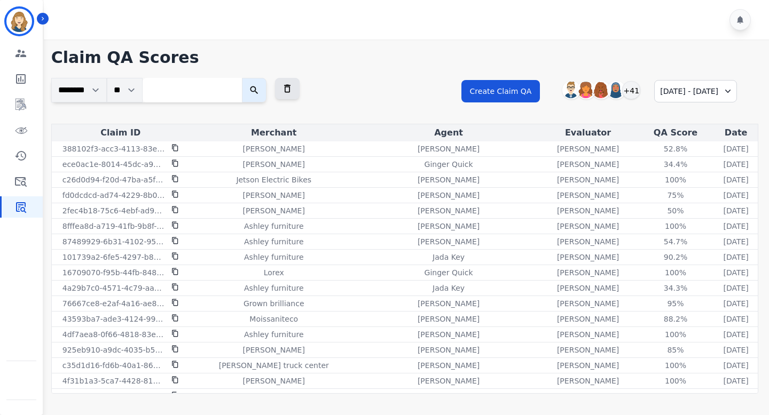
click at [687, 92] on div "10/01/2025 - 10/04/2025" at bounding box center [695, 91] width 83 height 22
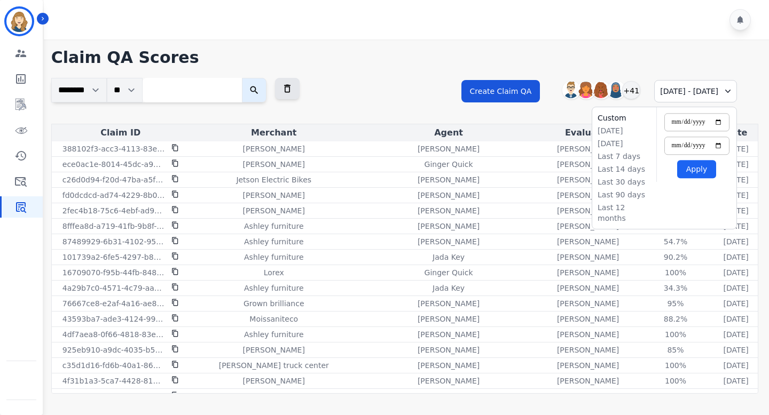
click at [624, 71] on div "**********" at bounding box center [405, 220] width 728 height 361
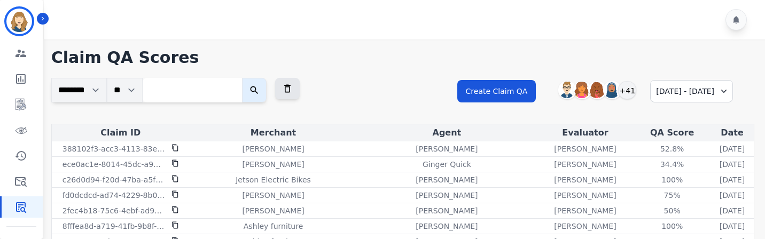
click at [701, 95] on div "10/01/2025 - 10/04/2025" at bounding box center [691, 91] width 83 height 22
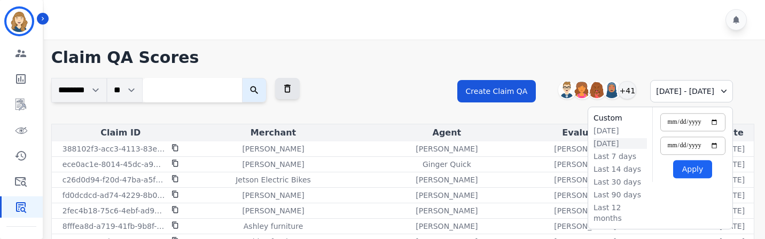
click at [616, 145] on li "[DATE]" at bounding box center [619, 143] width 53 height 11
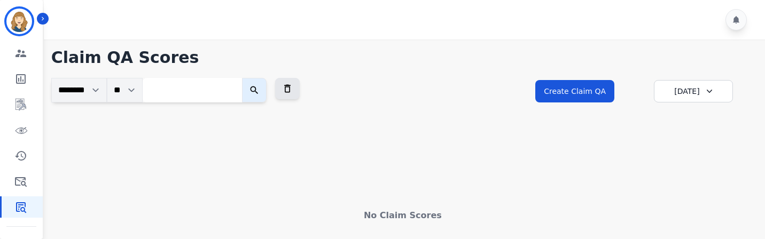
click at [709, 92] on icon at bounding box center [709, 91] width 11 height 11
click at [688, 157] on li "Last 7 days" at bounding box center [699, 156] width 53 height 11
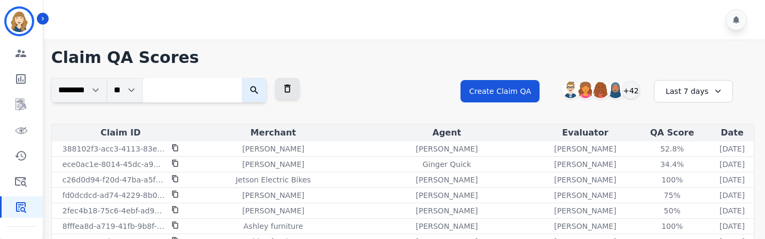
click at [687, 85] on div "Last 7 days" at bounding box center [693, 91] width 79 height 22
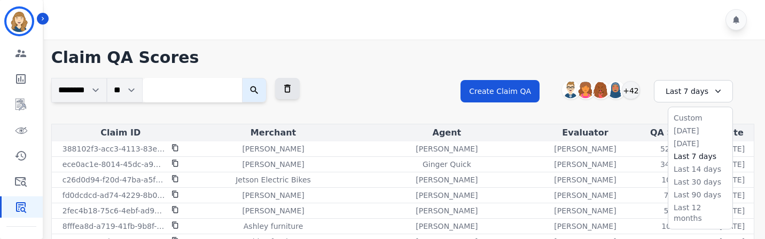
click at [629, 120] on div "**********" at bounding box center [607, 101] width 294 height 46
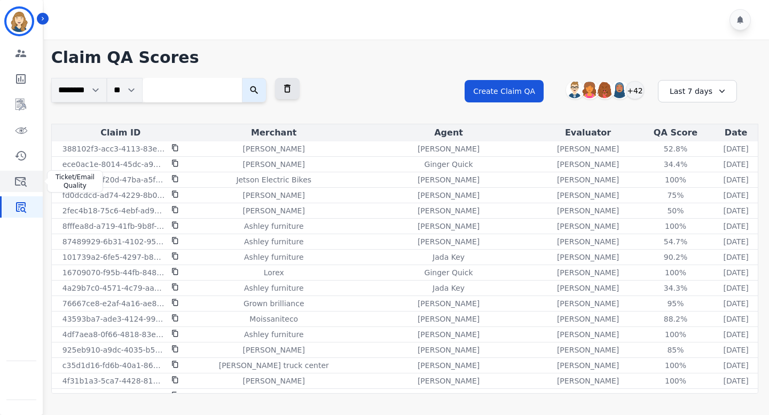
click at [14, 180] on link "Sidebar" at bounding box center [22, 181] width 41 height 21
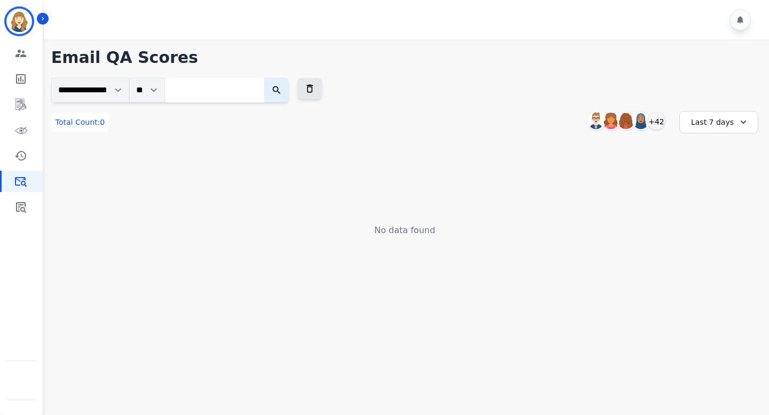
click at [221, 91] on input "search" at bounding box center [214, 90] width 99 height 25
click at [658, 121] on div "+42" at bounding box center [656, 121] width 18 height 18
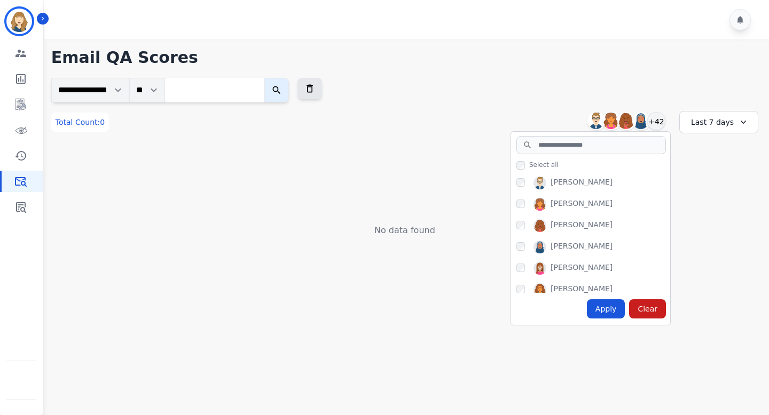
click at [684, 54] on h1 "Email QA Scores" at bounding box center [404, 57] width 707 height 19
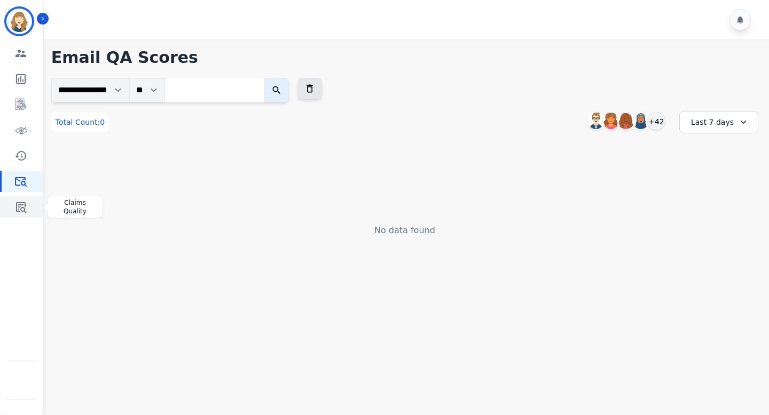
click at [24, 208] on icon "Sidebar" at bounding box center [21, 207] width 10 height 11
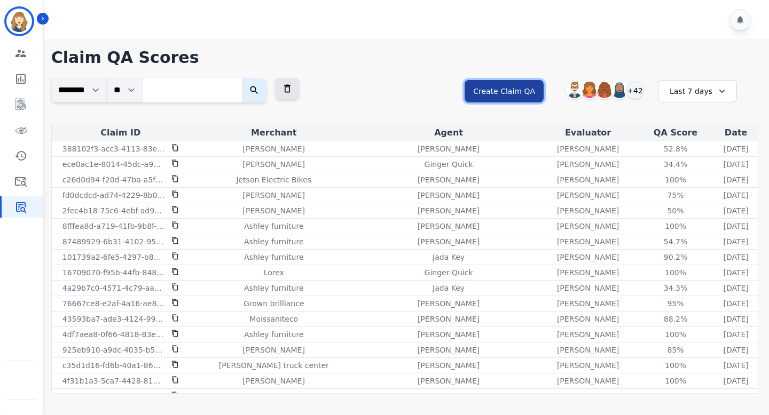
click at [517, 89] on button "Create Claim QA" at bounding box center [504, 91] width 79 height 22
click at [501, 92] on button "Create Claim QA" at bounding box center [504, 91] width 79 height 22
click at [504, 95] on button "Create Claim QA" at bounding box center [504, 91] width 79 height 22
click at [504, 94] on button "Create Claim QA" at bounding box center [504, 91] width 79 height 22
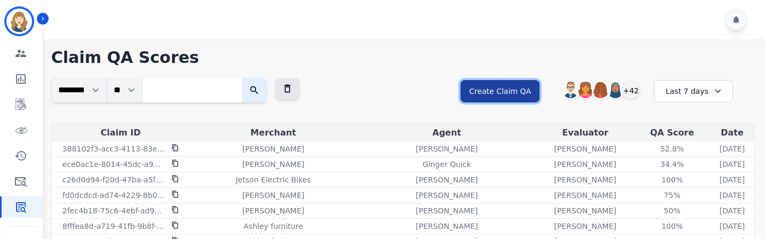
click at [496, 93] on button "Create Claim QA" at bounding box center [499, 91] width 79 height 22
click at [534, 97] on button "Create Claim QA" at bounding box center [499, 91] width 79 height 22
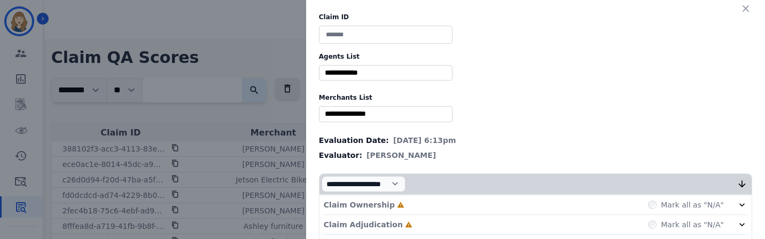
click at [388, 75] on input "selected options" at bounding box center [385, 72] width 128 height 11
click at [397, 70] on input "selected options" at bounding box center [385, 72] width 128 height 11
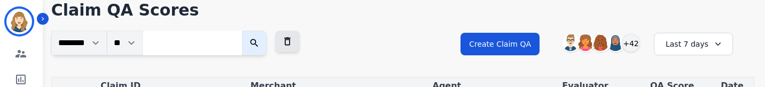
scroll to position [67, 0]
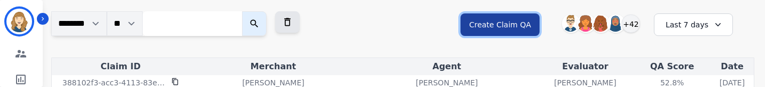
click at [495, 22] on button "Create Claim QA" at bounding box center [499, 24] width 79 height 22
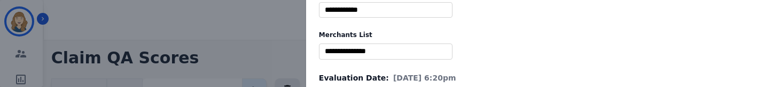
scroll to position [65, 0]
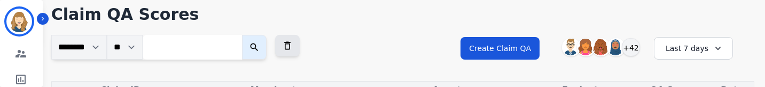
scroll to position [50, 0]
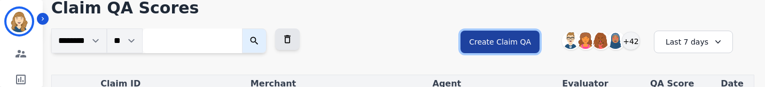
click at [487, 41] on button "Create Claim QA" at bounding box center [499, 41] width 79 height 22
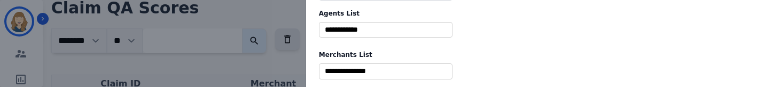
scroll to position [46, 0]
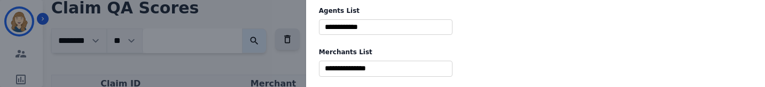
click at [401, 31] on input "selected options" at bounding box center [385, 26] width 128 height 11
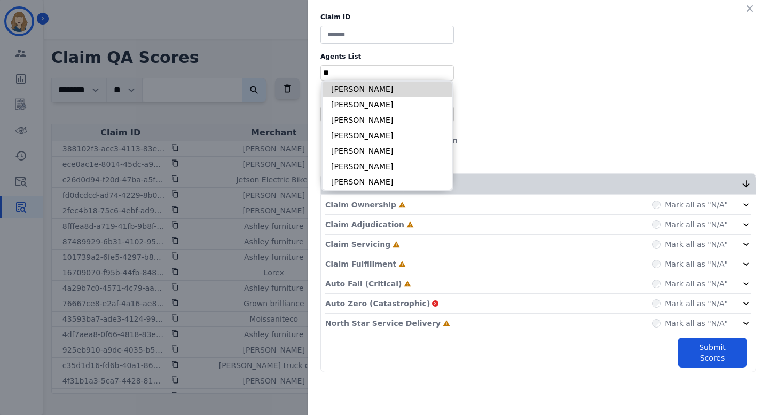
scroll to position [0, 0]
type input "*"
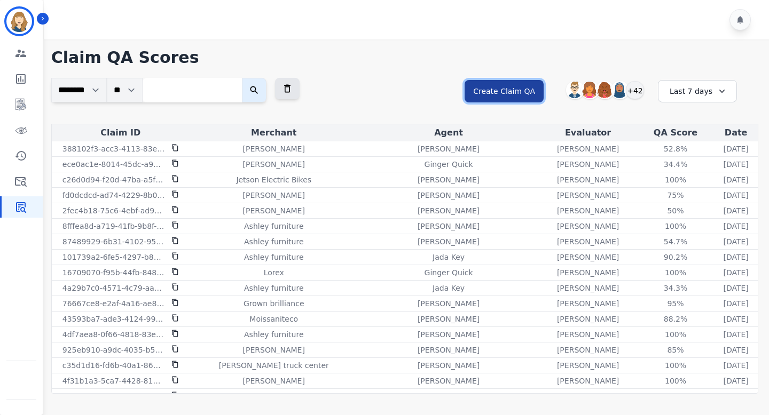
click at [509, 92] on button "Create Claim QA" at bounding box center [504, 91] width 79 height 22
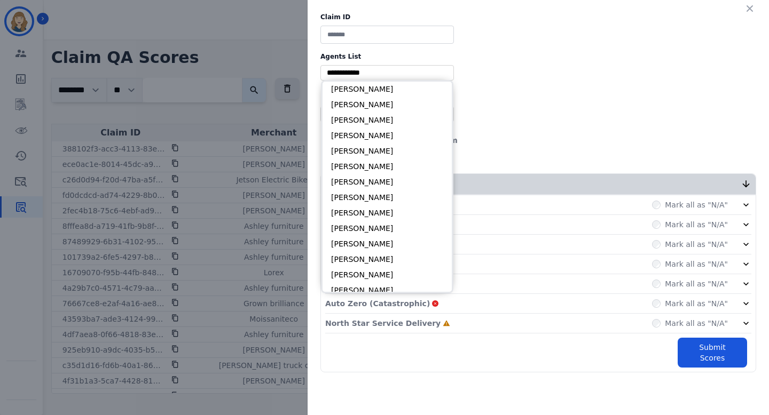
click at [410, 73] on input "selected options" at bounding box center [387, 72] width 128 height 11
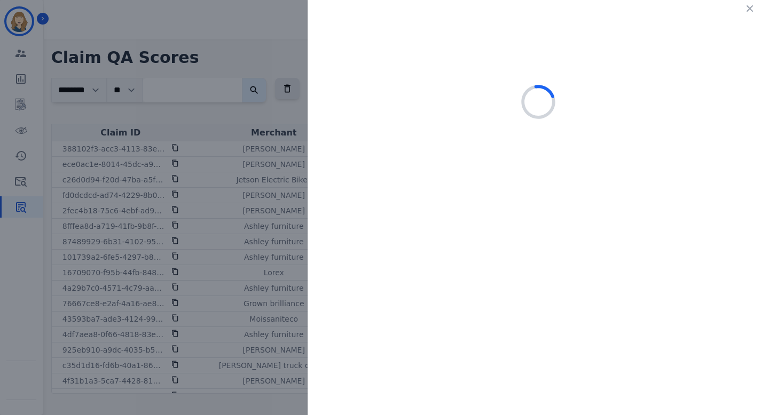
click at [511, 65] on div at bounding box center [538, 102] width 461 height 205
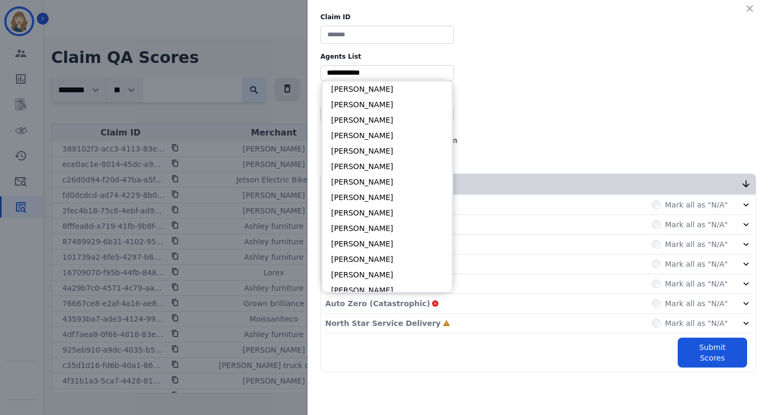
click at [390, 75] on input "selected options" at bounding box center [387, 72] width 128 height 11
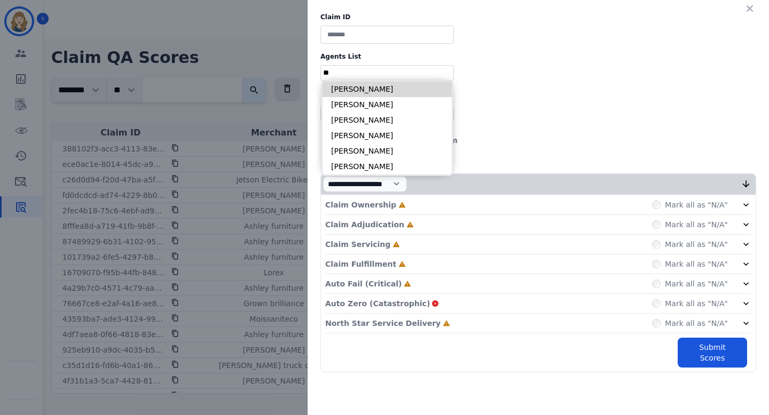
type input "*"
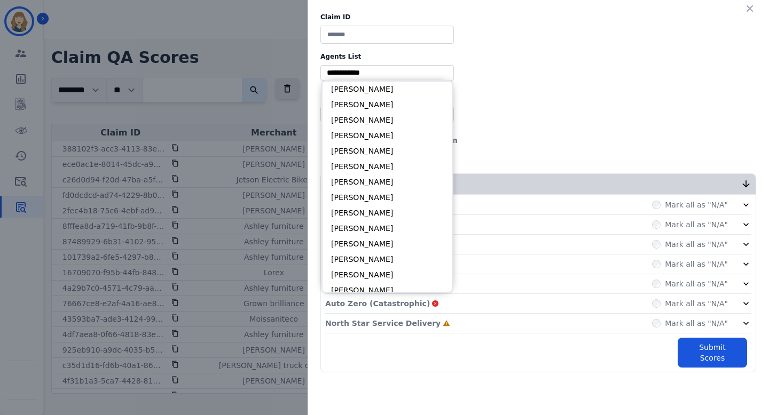
scroll to position [1187, 0]
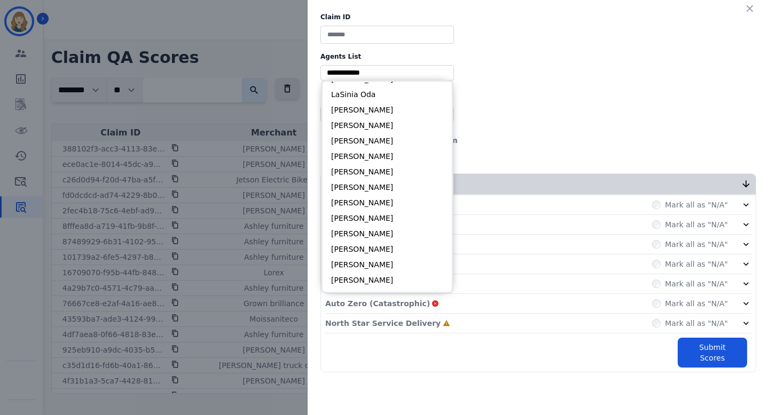
click at [589, 91] on div "Claim ID Agents List ** Alexis Chumchal Alexis Hermoso Alexis Martinez Amanda B…" at bounding box center [538, 193] width 461 height 386
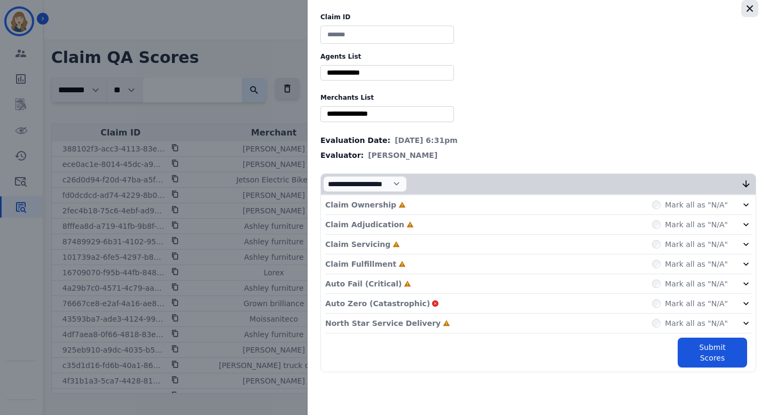
click at [750, 11] on icon "button" at bounding box center [749, 8] width 11 height 11
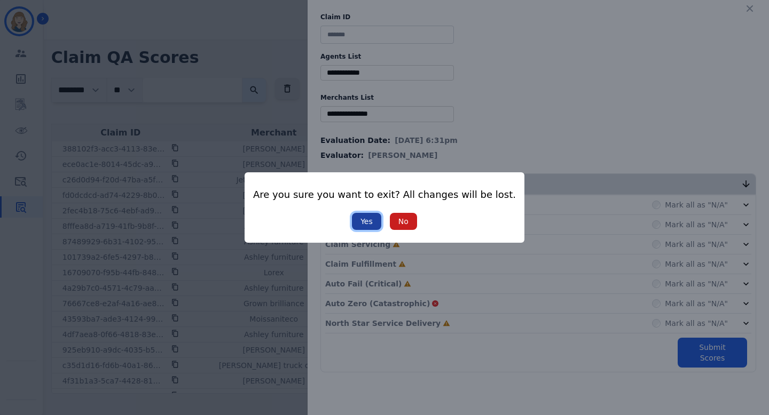
click at [366, 224] on button "Yes" at bounding box center [366, 221] width 29 height 17
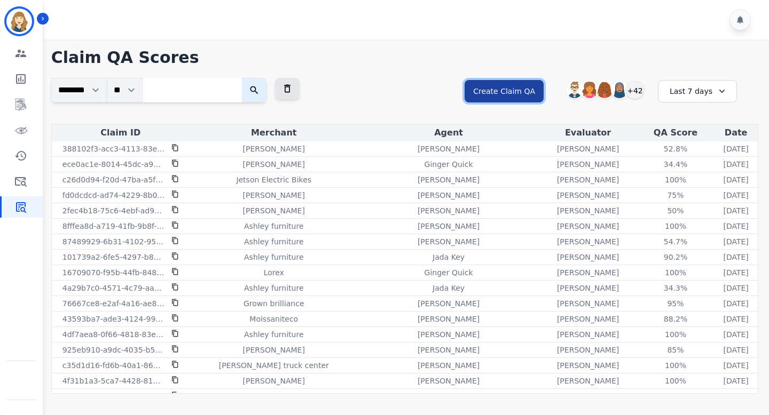
click at [521, 89] on button "Create Claim QA" at bounding box center [504, 91] width 79 height 22
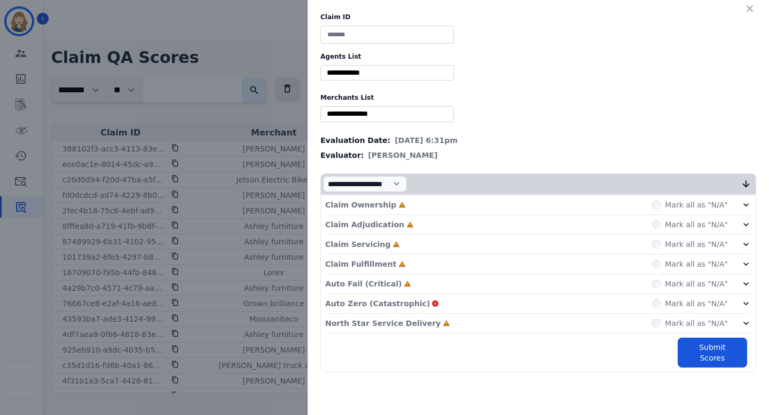
click at [412, 70] on input "selected options" at bounding box center [387, 72] width 128 height 11
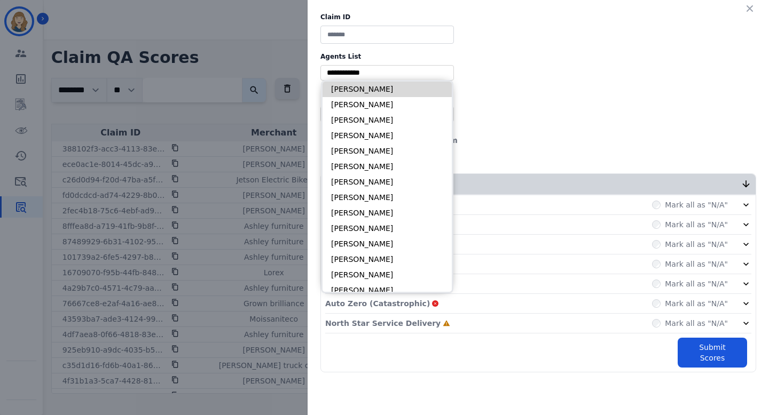
click at [389, 84] on li "Alexis Chumchal" at bounding box center [387, 89] width 129 height 15
type input "**********"
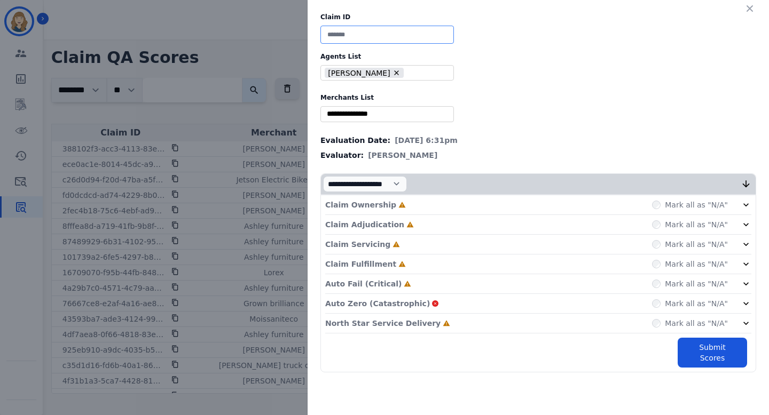
click at [383, 36] on input at bounding box center [387, 35] width 134 height 18
click at [532, 46] on div "**********" at bounding box center [538, 193] width 461 height 386
click at [755, 5] on icon "button" at bounding box center [749, 8] width 11 height 11
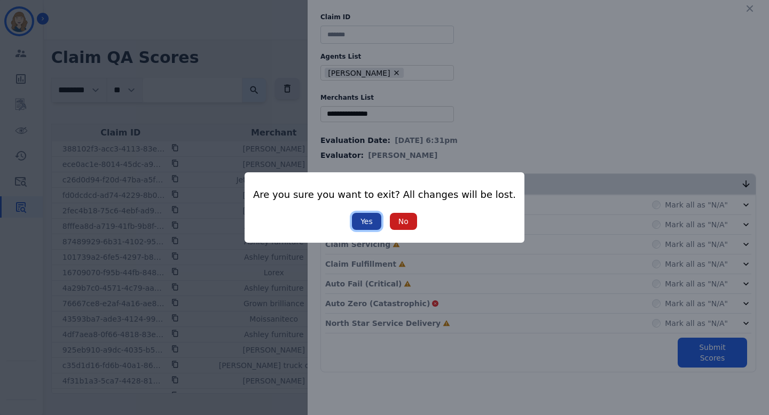
click at [366, 225] on button "Yes" at bounding box center [366, 221] width 29 height 17
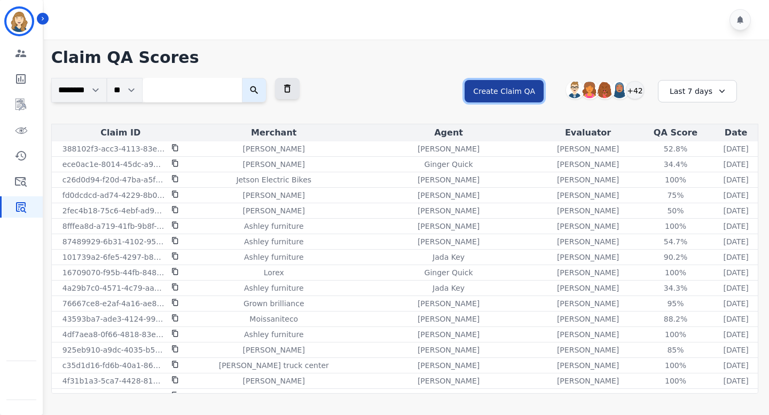
click at [523, 89] on button "Create Claim QA" at bounding box center [504, 91] width 79 height 22
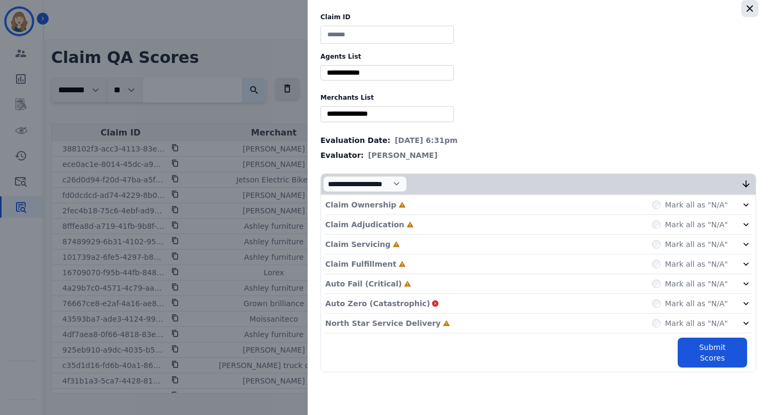
click at [754, 7] on icon "button" at bounding box center [749, 8] width 11 height 11
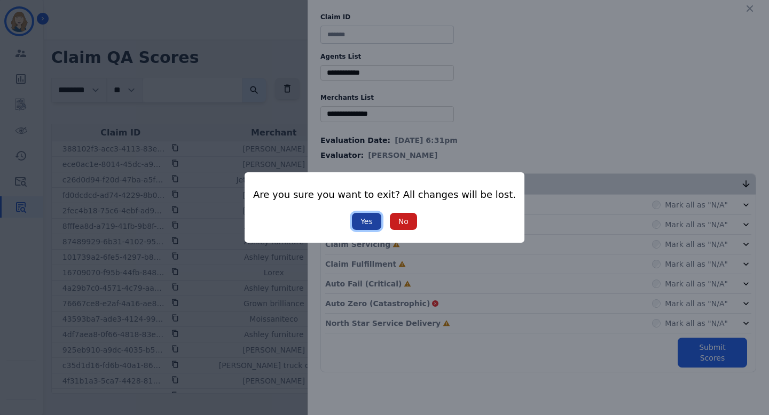
click at [364, 223] on button "Yes" at bounding box center [366, 221] width 29 height 17
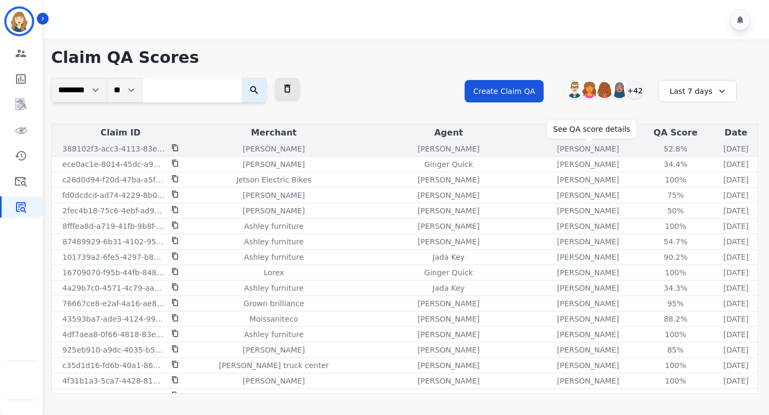
click at [652, 151] on div "52.8 %" at bounding box center [676, 149] width 48 height 11
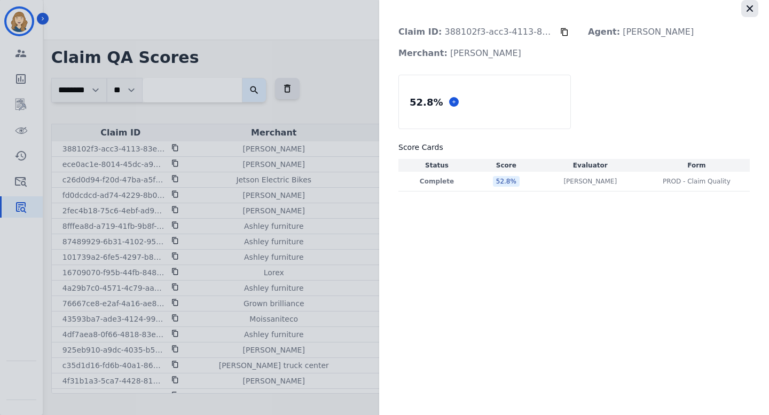
click at [750, 8] on icon "button" at bounding box center [750, 8] width 6 height 6
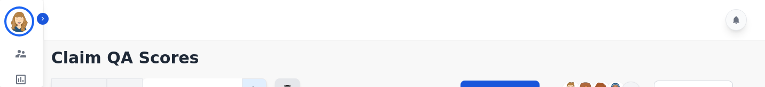
scroll to position [67, 0]
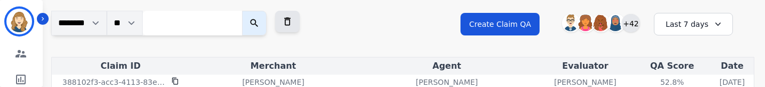
click at [629, 30] on div "+42" at bounding box center [631, 23] width 18 height 18
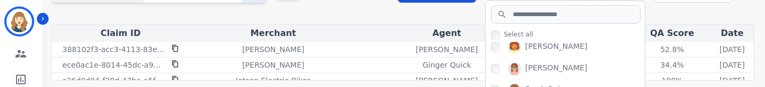
scroll to position [156, 0]
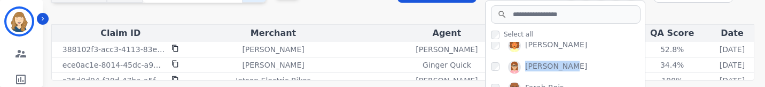
drag, startPoint x: 524, startPoint y: 65, endPoint x: 565, endPoint y: 66, distance: 40.6
click at [565, 66] on div "Edith Evans" at bounding box center [568, 68] width 154 height 17
copy div "Edith Evans"
